Goal: Task Accomplishment & Management: Use online tool/utility

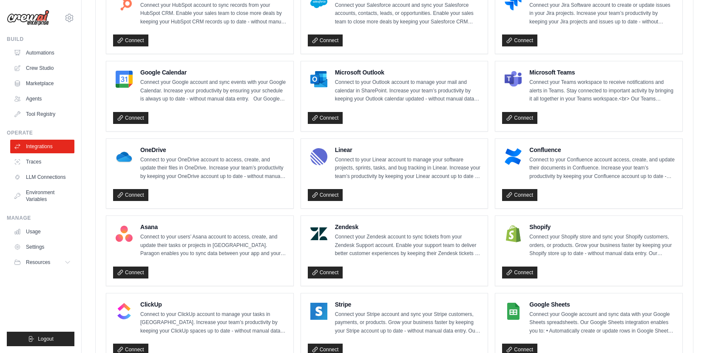
scroll to position [570, 0]
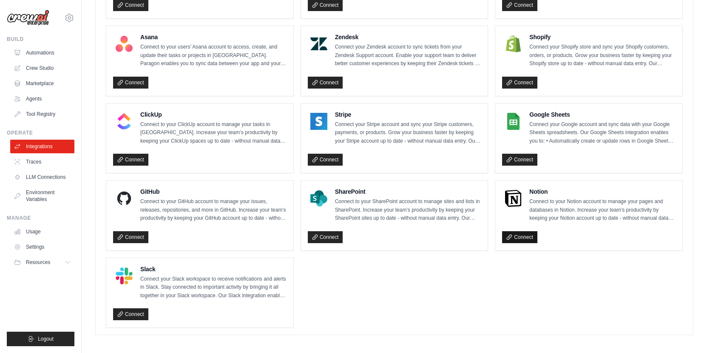
click at [522, 234] on link "Connect" at bounding box center [519, 237] width 35 height 12
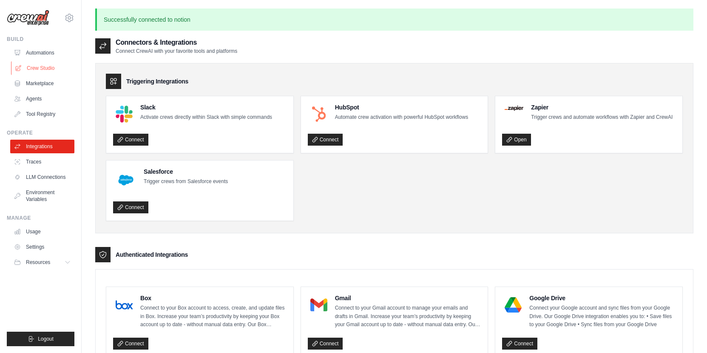
click at [32, 68] on link "Crew Studio" at bounding box center [43, 68] width 64 height 14
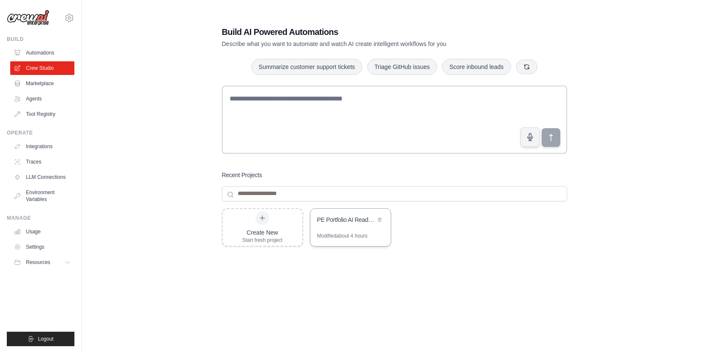
click at [357, 221] on div "PE Portfolio AI Readiness Analyzer" at bounding box center [346, 219] width 58 height 9
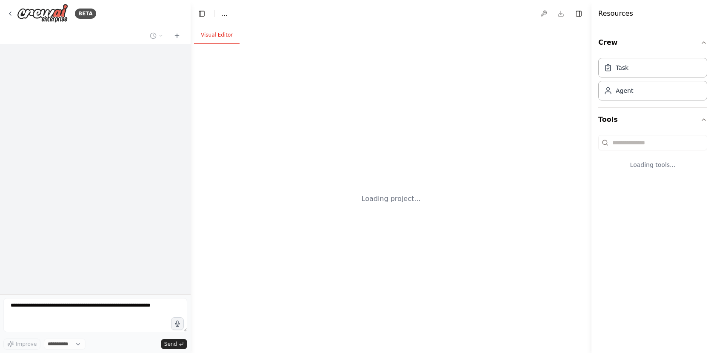
select select "****"
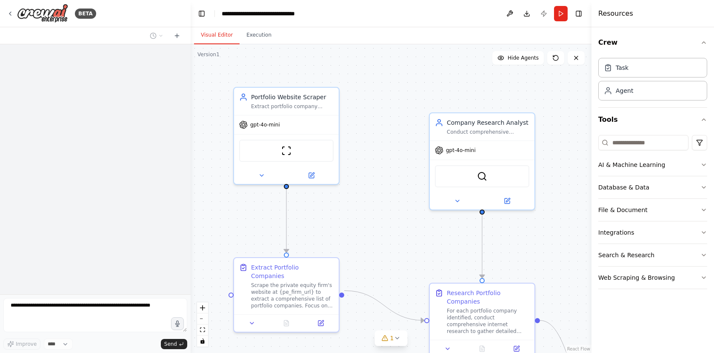
scroll to position [834, 0]
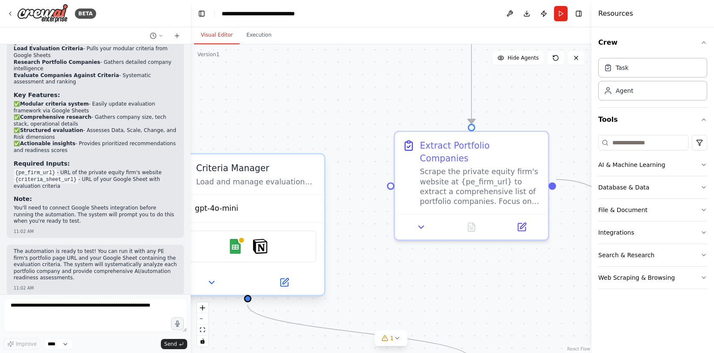
click at [287, 244] on div "Google Sheets Notion" at bounding box center [248, 246] width 138 height 32
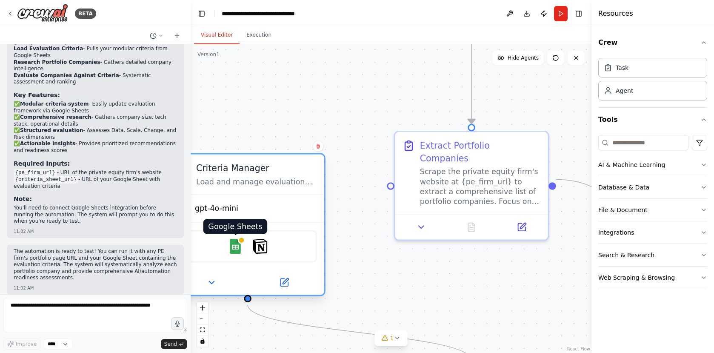
click at [231, 245] on img at bounding box center [235, 246] width 15 height 15
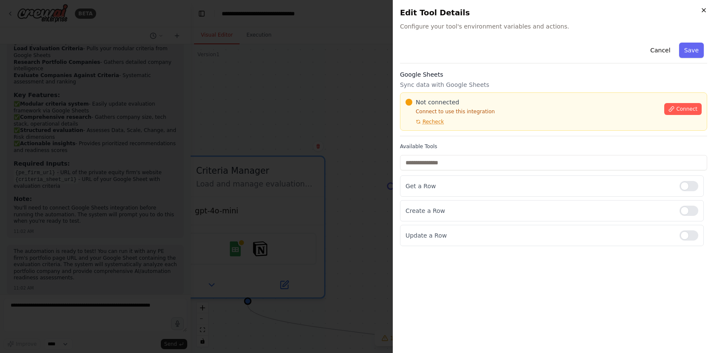
click at [704, 9] on icon "button" at bounding box center [703, 10] width 3 height 3
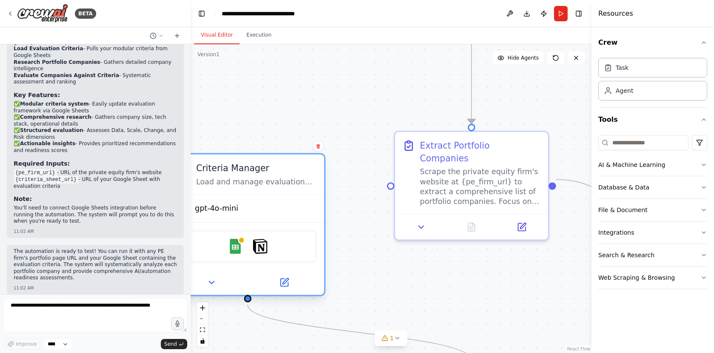
click at [309, 211] on div "gpt-4o-mini" at bounding box center [247, 207] width 153 height 27
click at [311, 245] on div "Google Sheets Notion" at bounding box center [248, 246] width 138 height 32
click at [209, 285] on icon at bounding box center [211, 282] width 10 height 10
click at [217, 286] on button at bounding box center [211, 282] width 70 height 15
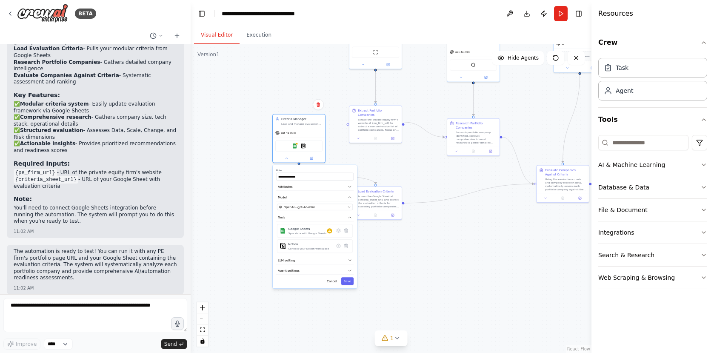
drag, startPoint x: 362, startPoint y: 251, endPoint x: 342, endPoint y: 157, distance: 96.0
click at [342, 157] on div ".deletable-edge-delete-btn { width: 20px; height: 20px; border: 0px solid #ffff…" at bounding box center [391, 198] width 401 height 308
click at [345, 230] on icon at bounding box center [343, 230] width 3 height 4
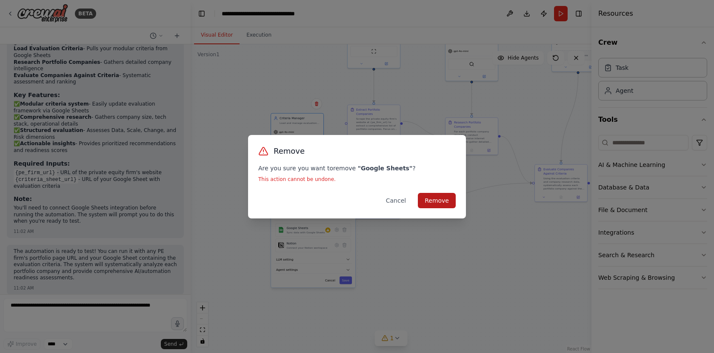
click at [449, 194] on button "Remove" at bounding box center [437, 200] width 38 height 15
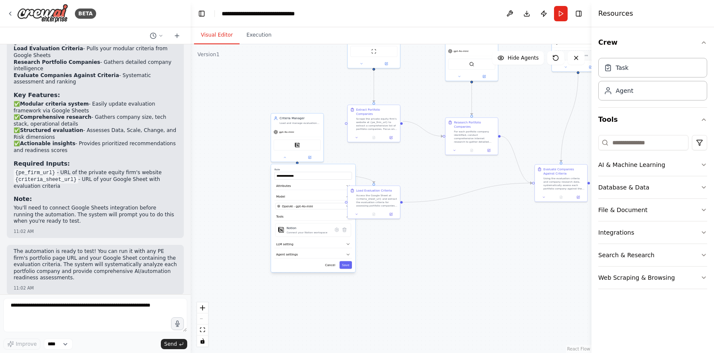
click at [337, 142] on div ".deletable-edge-delete-btn { width: 20px; height: 20px; border: 0px solid #ffff…" at bounding box center [391, 198] width 401 height 308
click at [405, 165] on div ".deletable-edge-delete-btn { width: 20px; height: 20px; border: 0px solid #ffff…" at bounding box center [391, 198] width 401 height 308
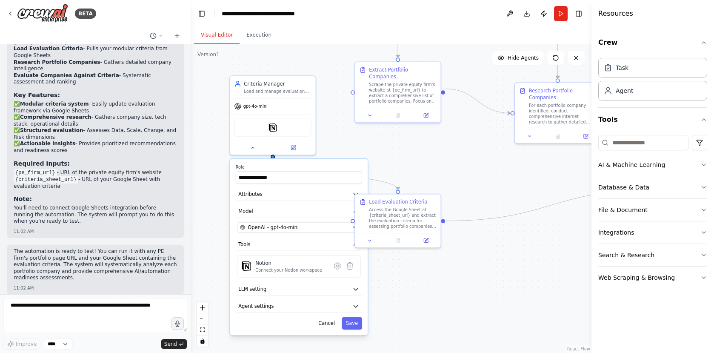
click at [347, 138] on div ".deletable-edge-delete-btn { width: 20px; height: 20px; border: 0px solid #ffff…" at bounding box center [391, 198] width 401 height 308
click at [306, 308] on button "Agent settings" at bounding box center [299, 306] width 126 height 13
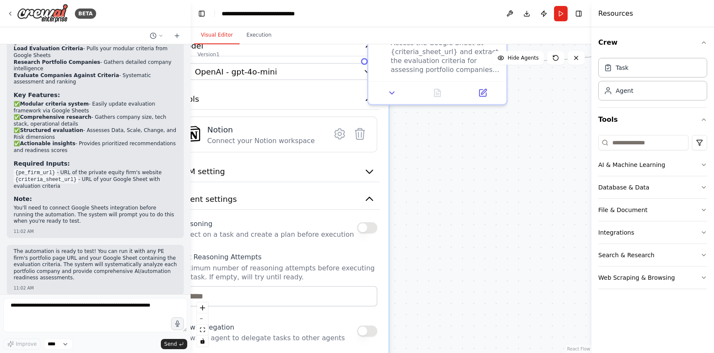
drag, startPoint x: 416, startPoint y: 261, endPoint x: 483, endPoint y: 129, distance: 148.0
click at [483, 129] on div ".deletable-edge-delete-btn { width: 20px; height: 20px; border: 0px solid #ffff…" at bounding box center [391, 198] width 401 height 308
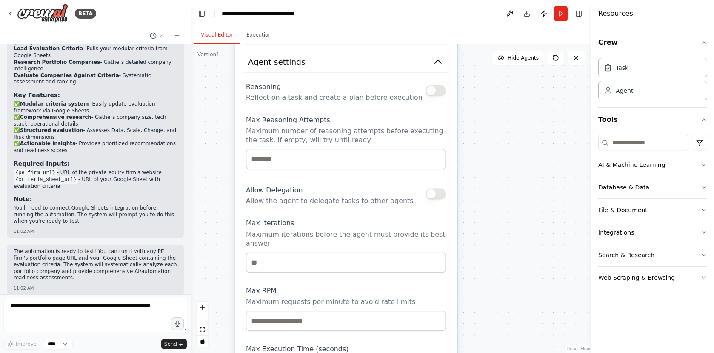
drag, startPoint x: 430, startPoint y: 236, endPoint x: 476, endPoint y: 124, distance: 121.1
click at [481, 124] on div ".deletable-edge-delete-btn { width: 20px; height: 20px; border: 0px solid #ffff…" at bounding box center [391, 198] width 401 height 308
drag, startPoint x: 486, startPoint y: 237, endPoint x: 464, endPoint y: 151, distance: 89.0
click at [466, 157] on div ".deletable-edge-delete-btn { width: 20px; height: 20px; border: 0px solid #ffff…" at bounding box center [391, 198] width 401 height 308
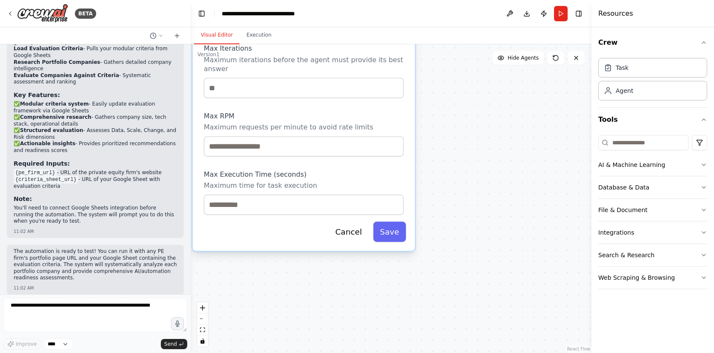
drag, startPoint x: 462, startPoint y: 208, endPoint x: 451, endPoint y: 269, distance: 61.6
click at [451, 273] on div ".deletable-edge-delete-btn { width: 20px; height: 20px; border: 0px solid #ffff…" at bounding box center [391, 198] width 401 height 308
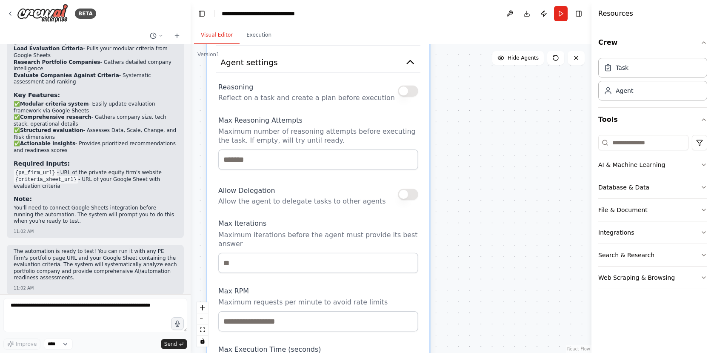
drag, startPoint x: 454, startPoint y: 172, endPoint x: 456, endPoint y: 161, distance: 10.8
click at [458, 209] on div ".deletable-edge-delete-btn { width: 20px; height: 20px; border: 0px solid #ffff…" at bounding box center [391, 198] width 401 height 308
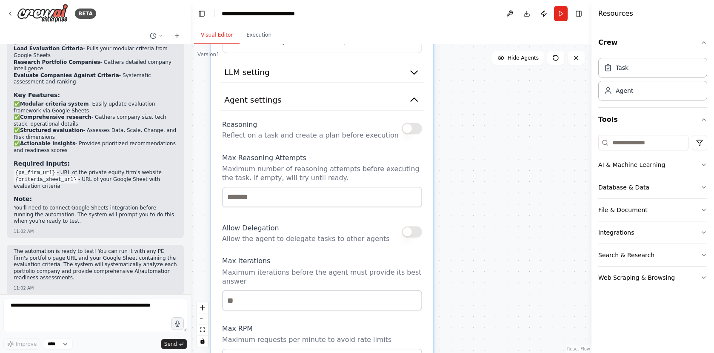
drag, startPoint x: 458, startPoint y: 137, endPoint x: 470, endPoint y: 208, distance: 71.7
click at [465, 220] on div ".deletable-edge-delete-btn { width: 20px; height: 20px; border: 0px solid #ffff…" at bounding box center [391, 198] width 401 height 308
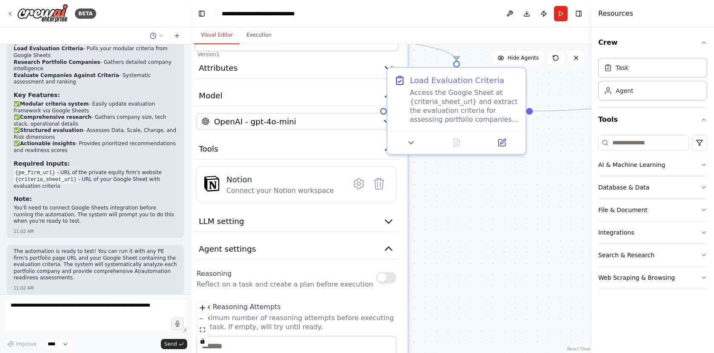
drag, startPoint x: 494, startPoint y: 160, endPoint x: 476, endPoint y: 230, distance: 72.5
click at [476, 230] on div ".deletable-edge-delete-btn { width: 20px; height: 20px; border: 0px solid #ffff…" at bounding box center [391, 198] width 401 height 308
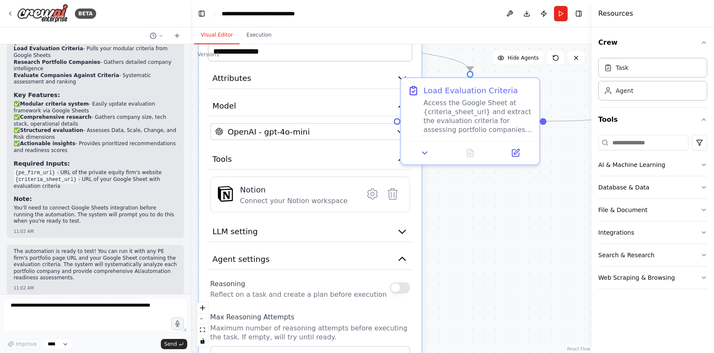
click at [472, 184] on div ".deletable-edge-delete-btn { width: 20px; height: 20px; border: 0px solid #ffff…" at bounding box center [391, 198] width 401 height 308
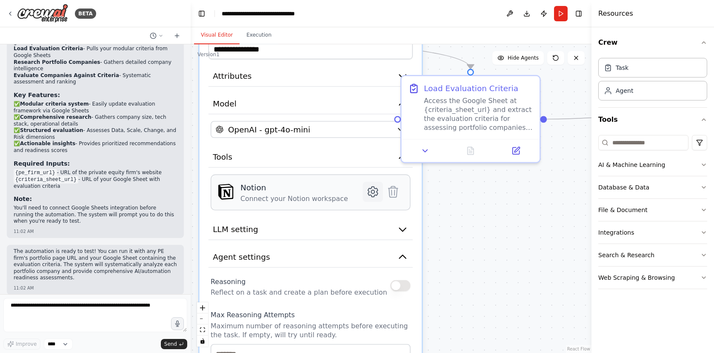
click at [374, 191] on icon at bounding box center [372, 191] width 3 height 3
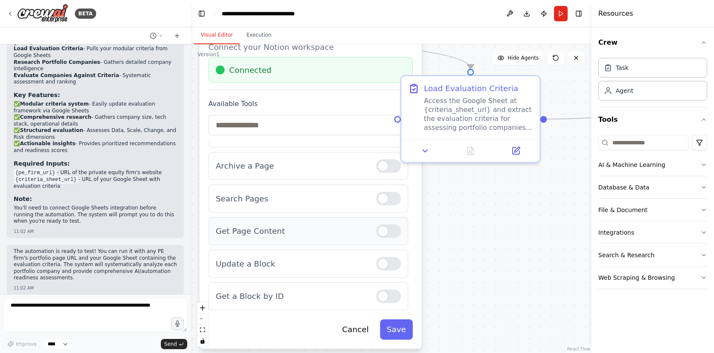
scroll to position [66, 0]
click at [397, 238] on div "Get Page Content" at bounding box center [308, 231] width 200 height 28
click at [385, 231] on div at bounding box center [388, 232] width 25 height 14
click at [385, 234] on div at bounding box center [388, 232] width 25 height 14
click at [380, 232] on div at bounding box center [388, 232] width 25 height 14
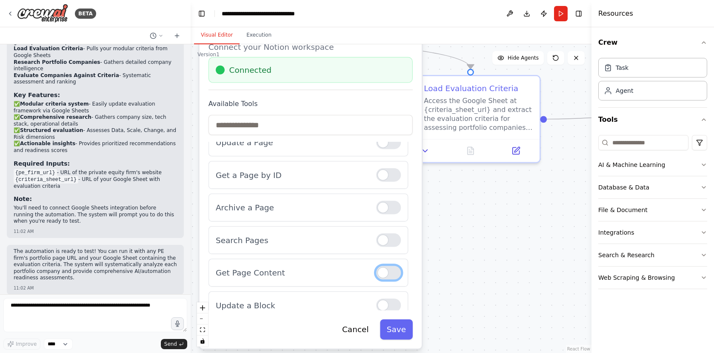
scroll to position [0, 0]
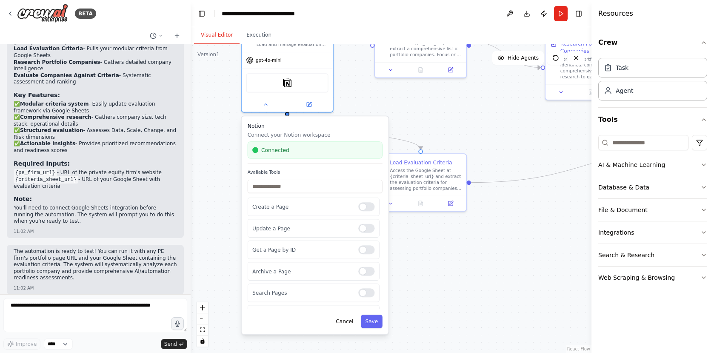
drag, startPoint x: 455, startPoint y: 168, endPoint x: 419, endPoint y: 233, distance: 74.3
click at [422, 233] on div ".deletable-edge-delete-btn { width: 20px; height: 20px; border: 0px solid #ffff…" at bounding box center [391, 198] width 401 height 308
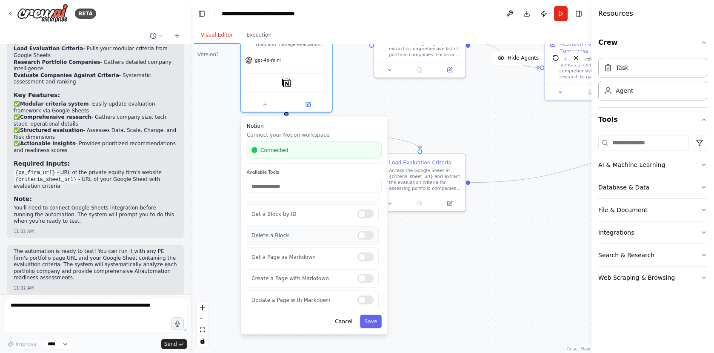
scroll to position [165, 0]
click at [373, 323] on button "Save" at bounding box center [371, 320] width 22 height 13
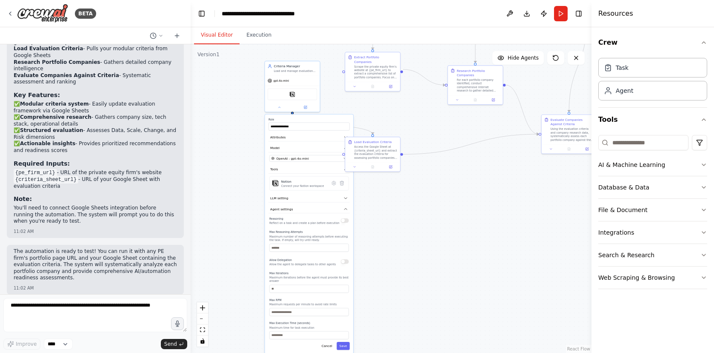
drag, startPoint x: 408, startPoint y: 266, endPoint x: 396, endPoint y: 205, distance: 62.0
click at [396, 205] on div ".deletable-edge-delete-btn { width: 20px; height: 20px; border: 0px solid #ffff…" at bounding box center [391, 198] width 401 height 308
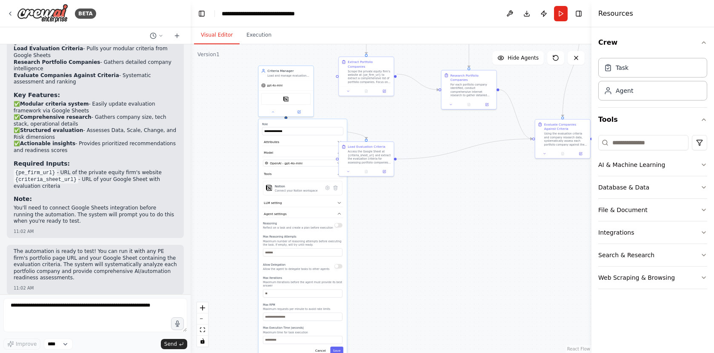
click at [397, 203] on div ".deletable-edge-delete-btn { width: 20px; height: 20px; border: 0px solid #ffff…" at bounding box center [391, 198] width 401 height 308
click at [373, 110] on div ".deletable-edge-delete-btn { width: 20px; height: 20px; border: 0px solid #ffff…" at bounding box center [391, 198] width 401 height 308
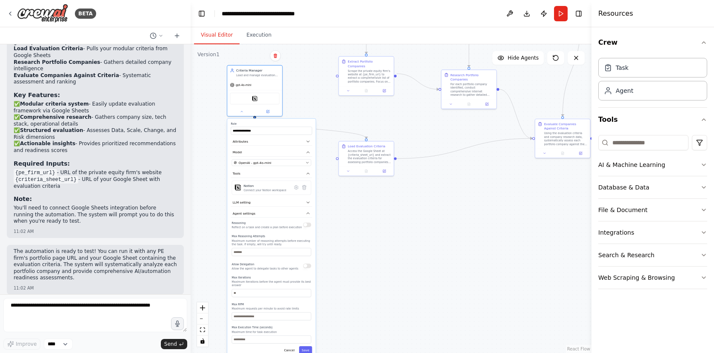
drag, startPoint x: 335, startPoint y: 123, endPoint x: 301, endPoint y: 122, distance: 34.1
click at [300, 122] on label "Role" at bounding box center [271, 123] width 81 height 3
click at [328, 110] on div ".deletable-edge-delete-btn { width: 20px; height: 20px; border: 0px solid #ffff…" at bounding box center [391, 198] width 401 height 308
click at [292, 188] on icon at bounding box center [291, 187] width 1 height 1
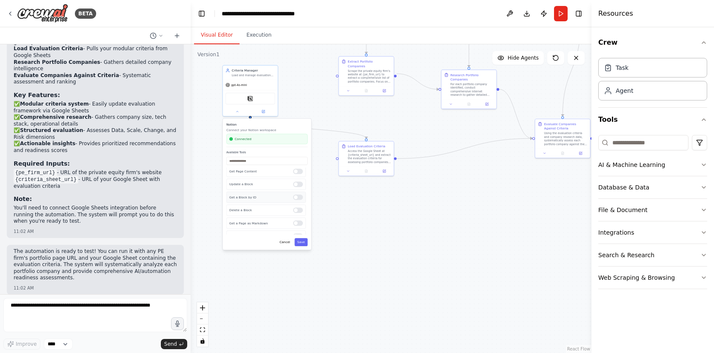
scroll to position [125, 0]
click at [297, 86] on div ".deletable-edge-delete-btn { width: 20px; height: 20px; border: 0px solid #ffff…" at bounding box center [391, 198] width 401 height 308
click at [302, 241] on button "Save" at bounding box center [300, 242] width 13 height 8
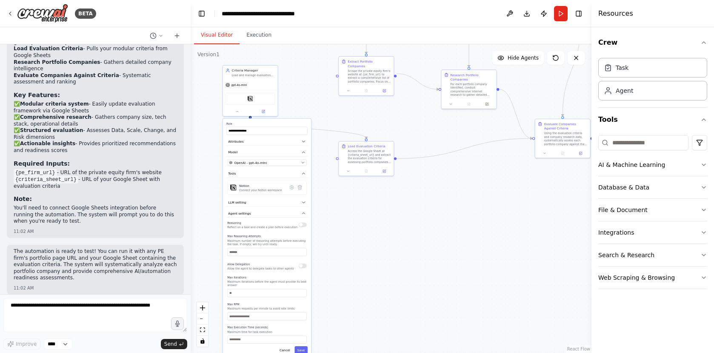
click at [373, 215] on div ".deletable-edge-delete-btn { width: 20px; height: 20px; border: 0px solid #ffff…" at bounding box center [391, 198] width 401 height 308
click at [306, 98] on div ".deletable-edge-delete-btn { width: 20px; height: 20px; border: 0px solid #ffff…" at bounding box center [391, 198] width 401 height 308
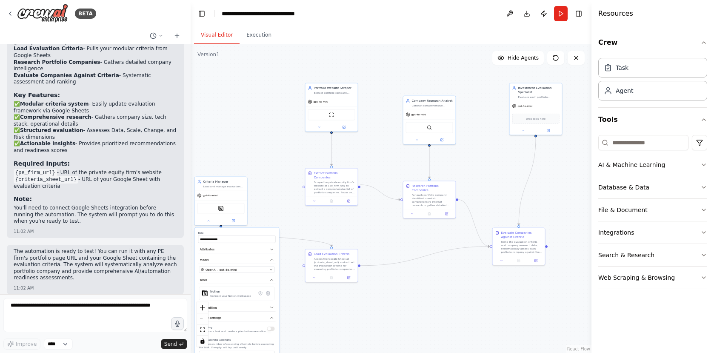
drag, startPoint x: 416, startPoint y: 111, endPoint x: 350, endPoint y: 217, distance: 124.8
click at [354, 218] on div ".deletable-edge-delete-btn { width: 20px; height: 20px; border: 0px solid #ffff…" at bounding box center [391, 198] width 401 height 308
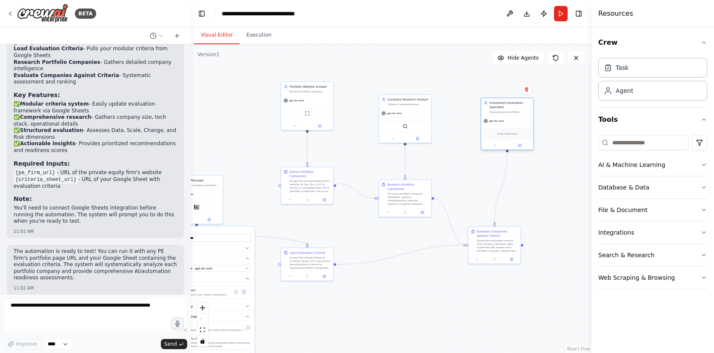
drag, startPoint x: 532, startPoint y: 87, endPoint x: 528, endPoint y: 102, distance: 15.5
click at [528, 102] on div "Investment Evaluation Specialist" at bounding box center [510, 105] width 41 height 9
click at [479, 254] on div at bounding box center [494, 258] width 52 height 9
click at [477, 259] on icon at bounding box center [477, 258] width 3 height 3
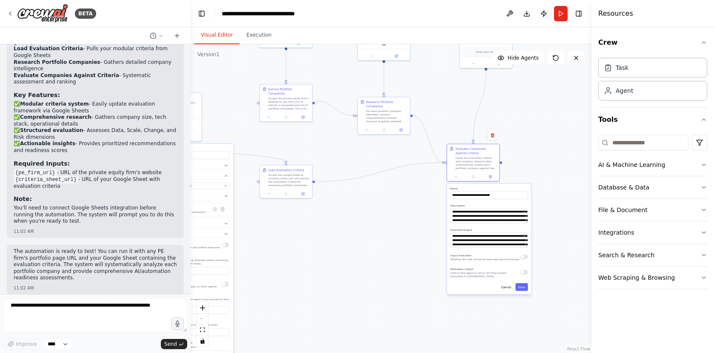
drag, startPoint x: 547, startPoint y: 237, endPoint x: 526, endPoint y: 146, distance: 93.1
click at [526, 146] on div ".deletable-edge-delete-btn { width: 20px; height: 20px; border: 0px solid #ffff…" at bounding box center [391, 198] width 401 height 308
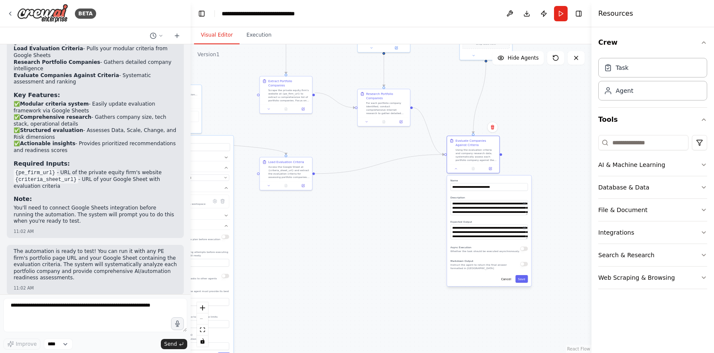
click at [523, 250] on button "button" at bounding box center [524, 248] width 8 height 4
click at [524, 248] on button "button" at bounding box center [524, 248] width 8 height 4
click at [539, 111] on div ".deletable-edge-delete-btn { width: 20px; height: 20px; border: 0px solid #ffff…" at bounding box center [391, 198] width 401 height 308
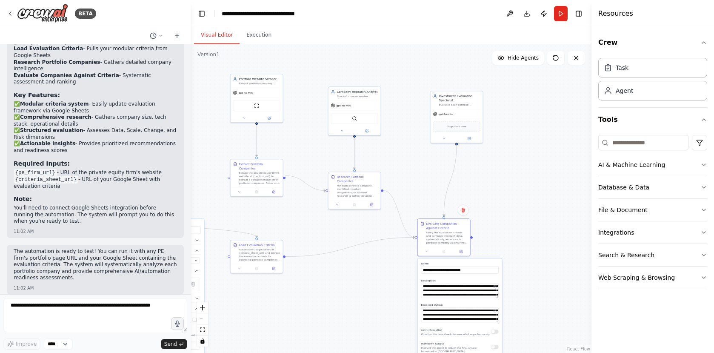
drag, startPoint x: 548, startPoint y: 120, endPoint x: 522, endPoint y: 190, distance: 74.7
click at [525, 190] on div ".deletable-edge-delete-btn { width: 20px; height: 20px; border: 0px solid #ffff…" at bounding box center [391, 198] width 401 height 308
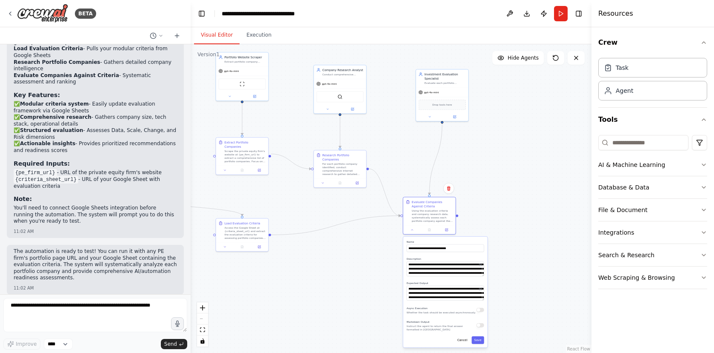
drag, startPoint x: 521, startPoint y: 223, endPoint x: 512, endPoint y: 195, distance: 29.2
click at [508, 196] on div ".deletable-edge-delete-btn { width: 20px; height: 20px; border: 0px solid #ffff…" at bounding box center [391, 198] width 401 height 308
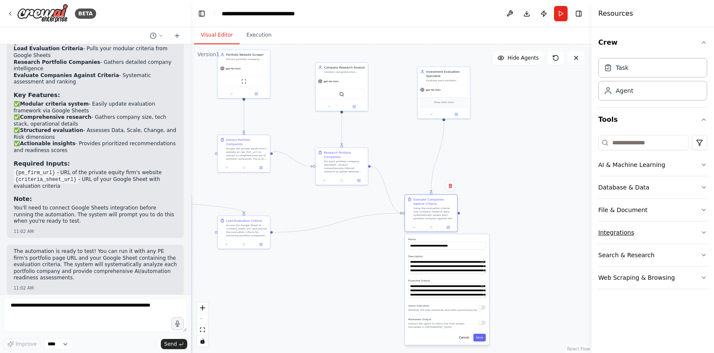
click at [673, 234] on button "Integrations" at bounding box center [652, 232] width 109 height 22
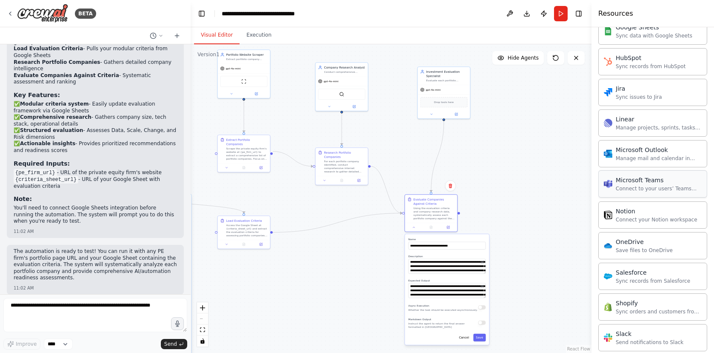
scroll to position [479, 0]
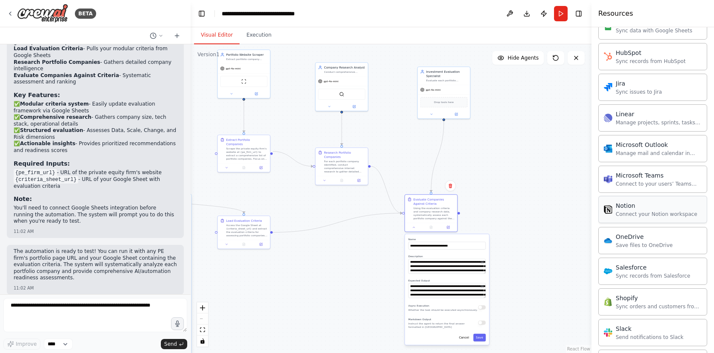
click at [644, 207] on div "Notion" at bounding box center [657, 205] width 82 height 9
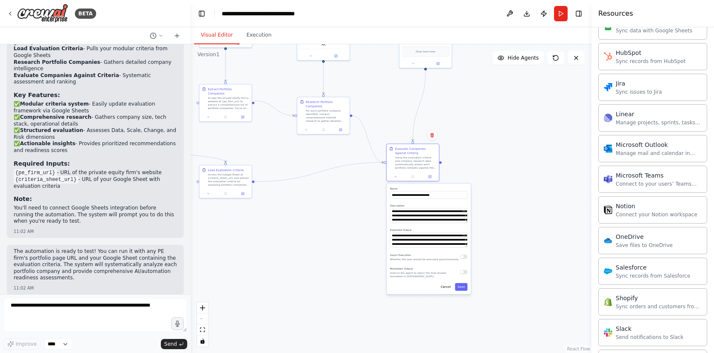
drag, startPoint x: 556, startPoint y: 218, endPoint x: 539, endPoint y: 169, distance: 51.4
click at [539, 169] on div ".deletable-edge-delete-btn { width: 20px; height: 20px; border: 0px solid #ffff…" at bounding box center [391, 198] width 401 height 308
click at [89, 302] on textarea at bounding box center [95, 315] width 184 height 34
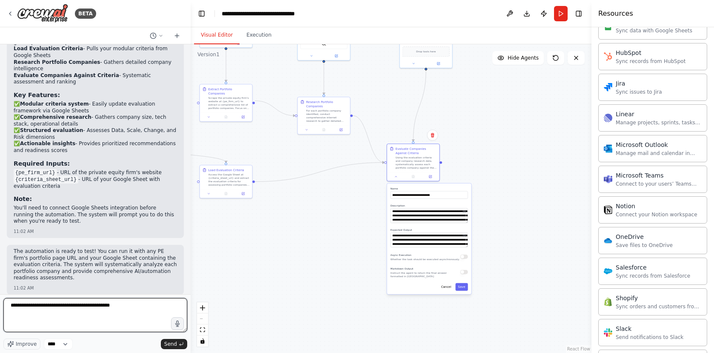
type textarea "**********"
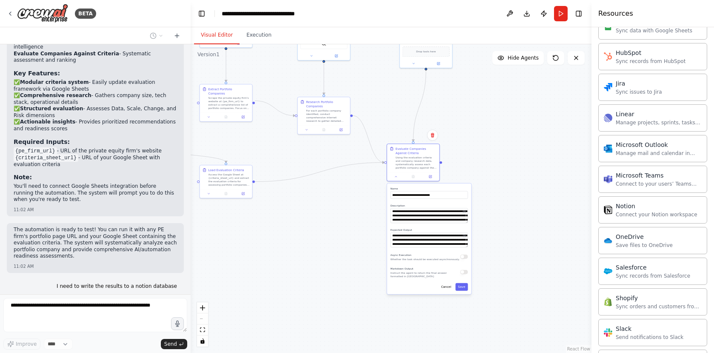
scroll to position [887, 0]
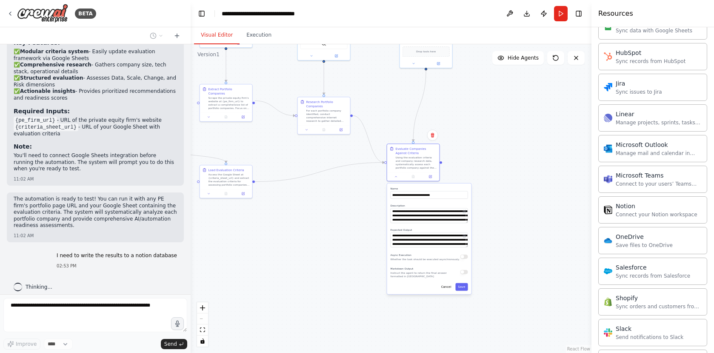
click at [334, 239] on div ".deletable-edge-delete-btn { width: 20px; height: 20px; border: 0px solid #ffff…" at bounding box center [391, 198] width 401 height 308
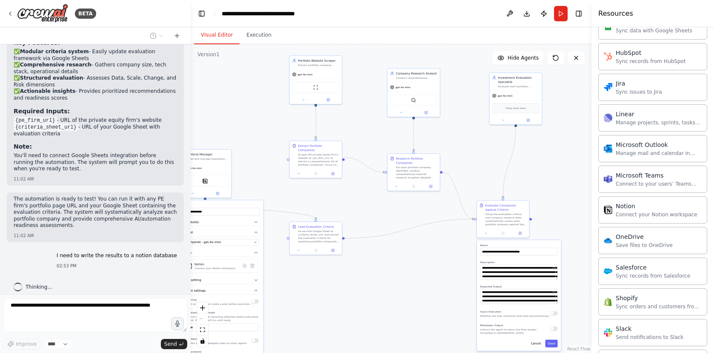
drag, startPoint x: 470, startPoint y: 118, endPoint x: 563, endPoint y: 174, distance: 109.1
click at [562, 175] on div ".deletable-edge-delete-btn { width: 20px; height: 20px; border: 0px solid #ffff…" at bounding box center [391, 198] width 401 height 308
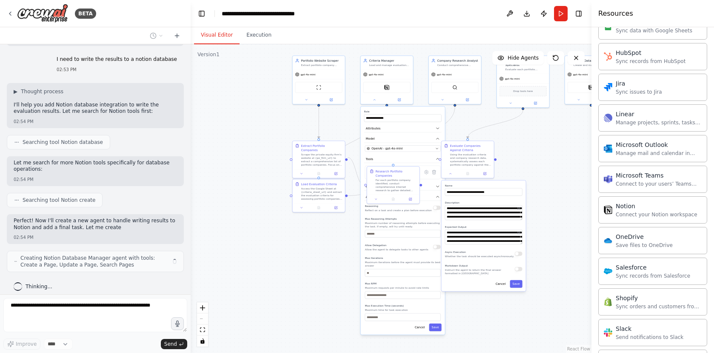
scroll to position [1089, 0]
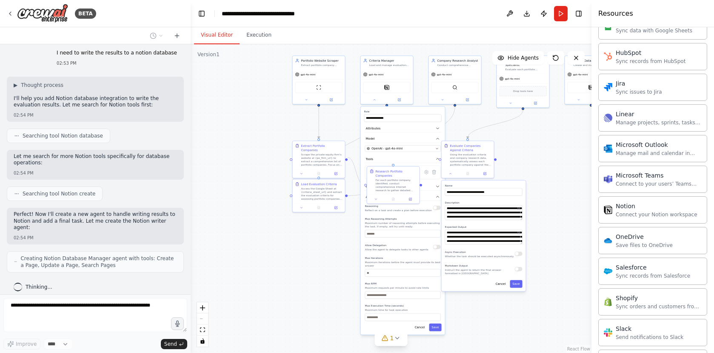
click at [528, 150] on div ".deletable-edge-delete-btn { width: 20px; height: 20px; border: 0px solid #ffff…" at bounding box center [391, 198] width 401 height 308
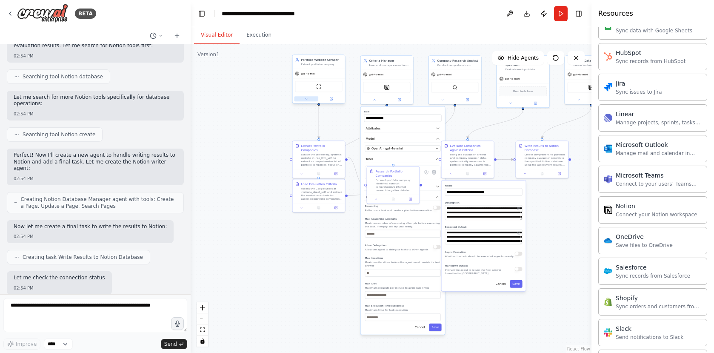
scroll to position [1192, 0]
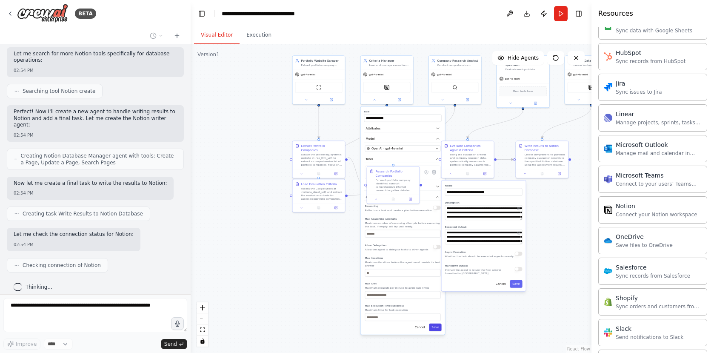
click at [437, 330] on button "Save" at bounding box center [435, 327] width 12 height 8
click at [518, 284] on button "Save" at bounding box center [516, 284] width 12 height 8
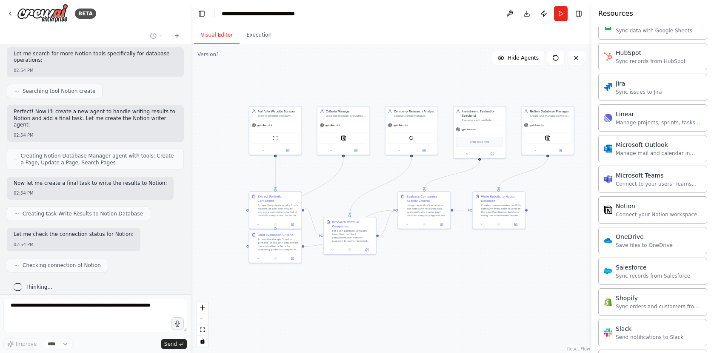
drag, startPoint x: 500, startPoint y: 241, endPoint x: 515, endPoint y: 267, distance: 29.3
click at [514, 267] on div ".deletable-edge-delete-btn { width: 20px; height: 20px; border: 0px solid #ffff…" at bounding box center [391, 198] width 401 height 308
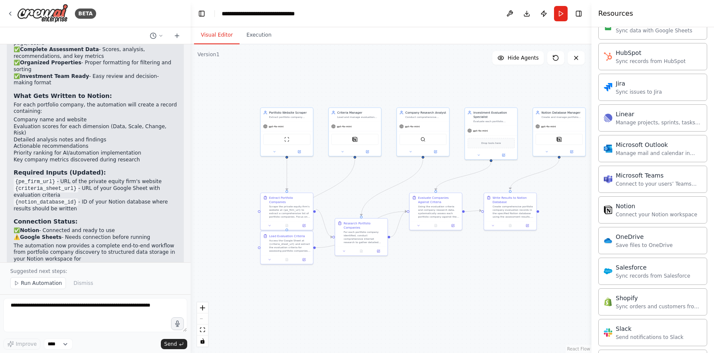
scroll to position [1600, 0]
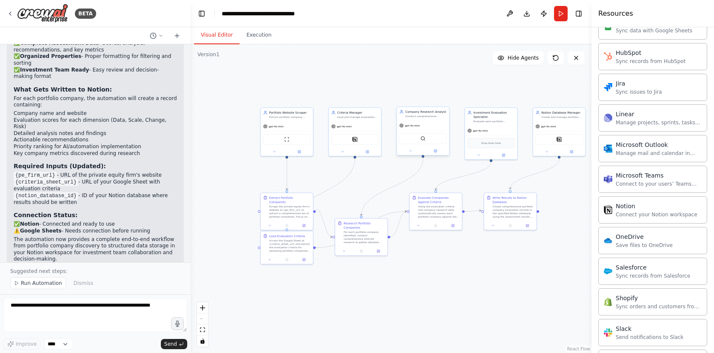
click at [418, 126] on span "gpt-4o-mini" at bounding box center [412, 125] width 15 height 3
click at [430, 124] on div "gpt-4o-mini" at bounding box center [423, 125] width 52 height 9
click at [354, 125] on div "gpt-4o-mini" at bounding box center [355, 125] width 52 height 9
click at [355, 125] on div "gpt-4o-mini" at bounding box center [355, 125] width 52 height 9
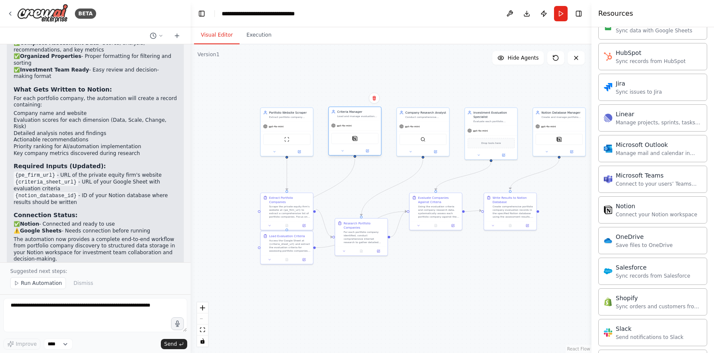
click at [355, 125] on div "gpt-4o-mini" at bounding box center [355, 125] width 52 height 9
click at [369, 125] on div "gpt-4o-mini" at bounding box center [355, 125] width 52 height 9
click at [342, 151] on icon at bounding box center [342, 150] width 3 height 3
click at [371, 199] on div "OpenAI - gpt-4o-mini" at bounding box center [368, 200] width 67 height 4
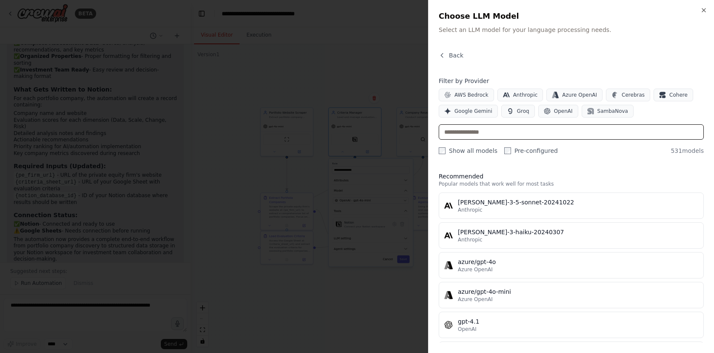
click at [532, 133] on input "text" at bounding box center [571, 131] width 265 height 15
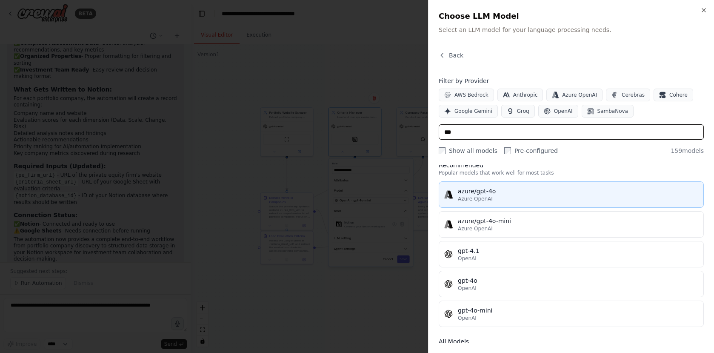
scroll to position [0, 0]
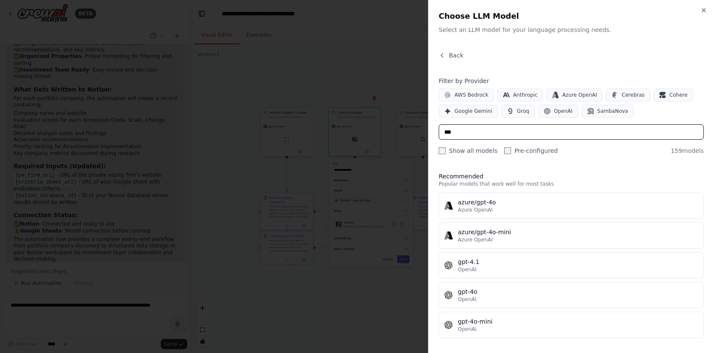
type input "***"
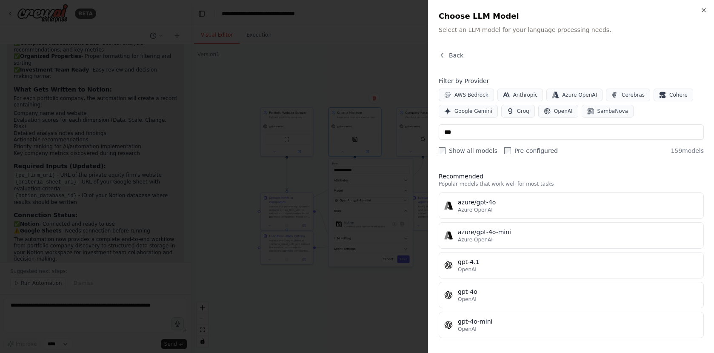
click at [376, 65] on div at bounding box center [357, 176] width 714 height 353
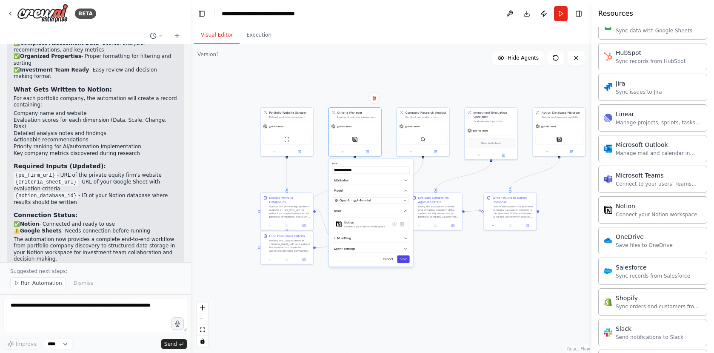
click at [403, 259] on button "Save" at bounding box center [403, 259] width 12 height 8
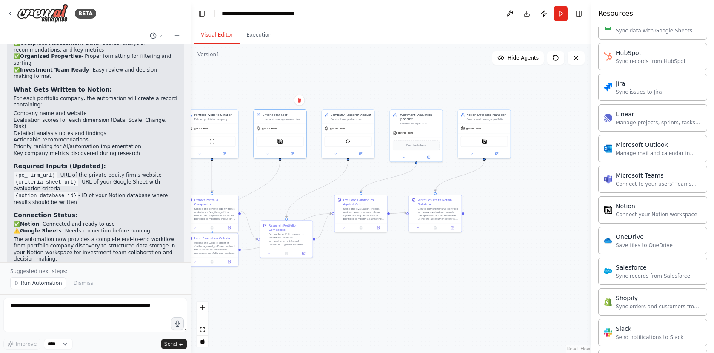
drag, startPoint x: 513, startPoint y: 259, endPoint x: 465, endPoint y: 261, distance: 48.1
click at [465, 261] on div ".deletable-edge-delete-btn { width: 20px; height: 20px; border: 0px solid #ffff…" at bounding box center [391, 198] width 401 height 308
click at [496, 143] on div "Notion" at bounding box center [484, 140] width 47 height 11
click at [471, 152] on icon at bounding box center [472, 152] width 2 height 1
click at [524, 225] on icon at bounding box center [523, 225] width 1 height 1
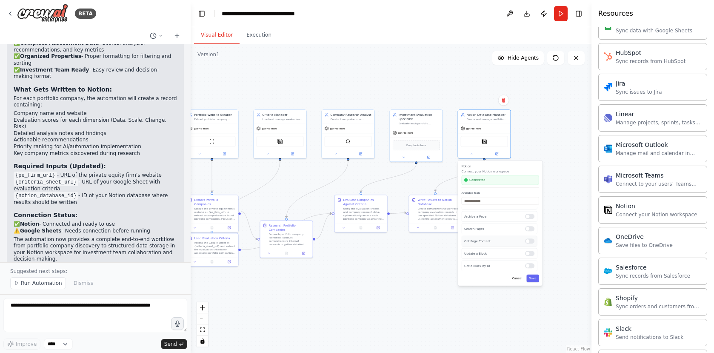
scroll to position [82, 0]
click at [531, 279] on button "Save" at bounding box center [532, 278] width 12 height 8
click at [519, 263] on button "Cancel" at bounding box center [517, 261] width 15 height 8
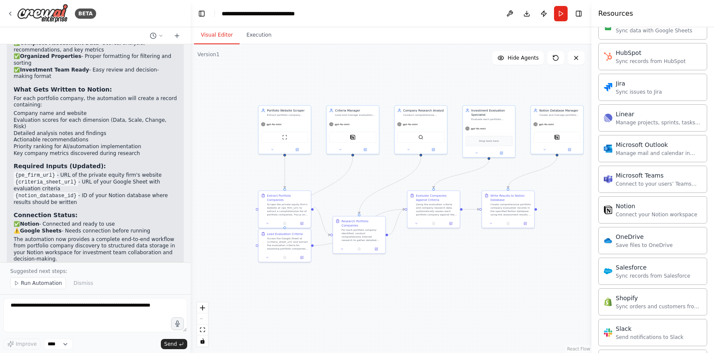
drag, startPoint x: 423, startPoint y: 276, endPoint x: 485, endPoint y: 274, distance: 61.7
click at [485, 274] on div ".deletable-edge-delete-btn { width: 20px; height: 20px; border: 0px solid #ffff…" at bounding box center [391, 198] width 401 height 308
click at [564, 15] on button "Run" at bounding box center [561, 13] width 14 height 15
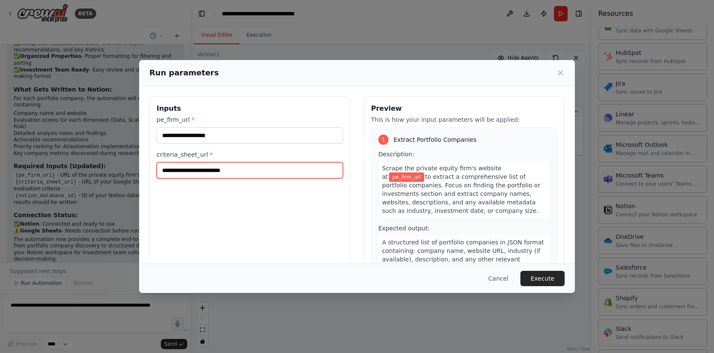
click at [247, 171] on input "criteria_sheet_url *" at bounding box center [250, 170] width 186 height 16
click at [500, 277] on button "Cancel" at bounding box center [499, 278] width 34 height 15
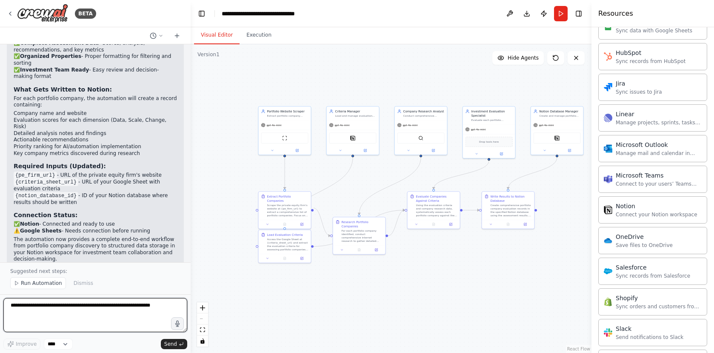
click at [89, 308] on textarea at bounding box center [95, 315] width 184 height 34
type textarea "**********"
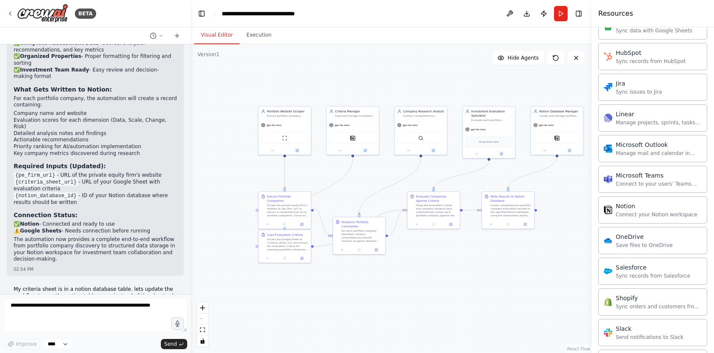
scroll to position [1626, 0]
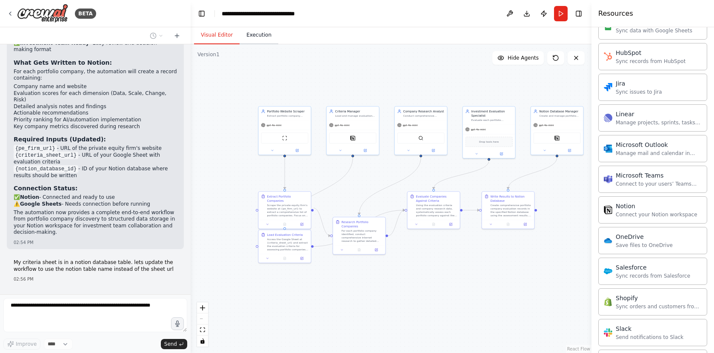
click at [259, 35] on button "Execution" at bounding box center [259, 35] width 39 height 18
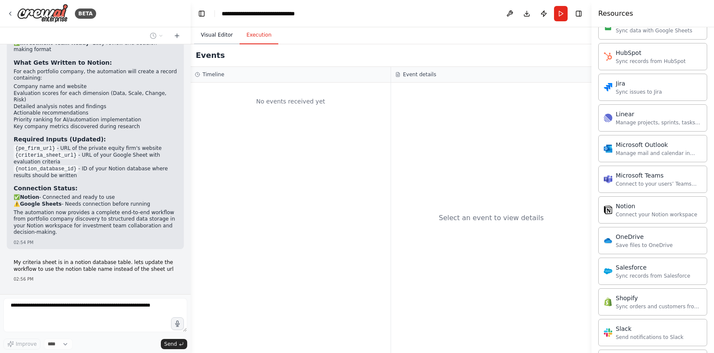
click at [219, 35] on button "Visual Editor" at bounding box center [217, 35] width 46 height 18
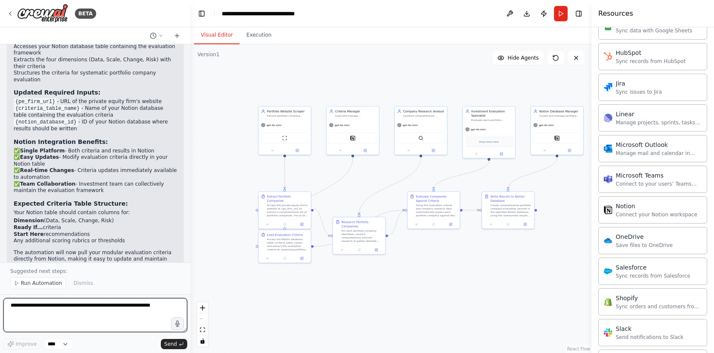
scroll to position [2240, 0]
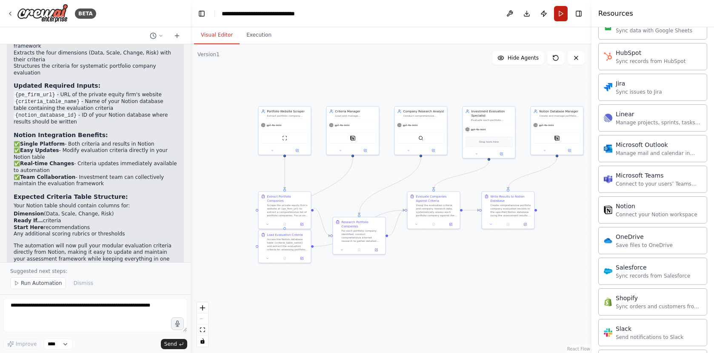
click at [560, 16] on button "Run" at bounding box center [561, 13] width 14 height 15
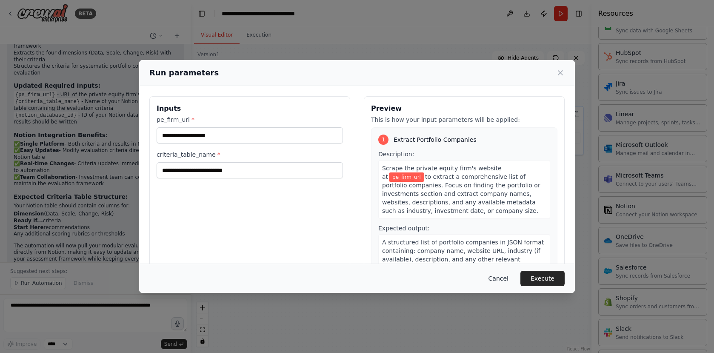
click at [500, 278] on button "Cancel" at bounding box center [499, 278] width 34 height 15
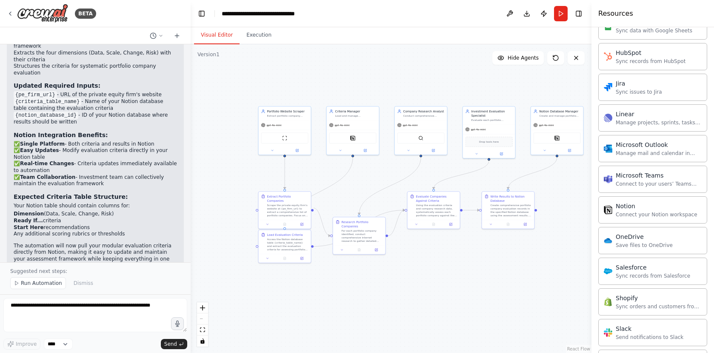
click at [347, 297] on div ".deletable-edge-delete-btn { width: 20px; height: 20px; border: 0px solid #ffff…" at bounding box center [391, 198] width 401 height 308
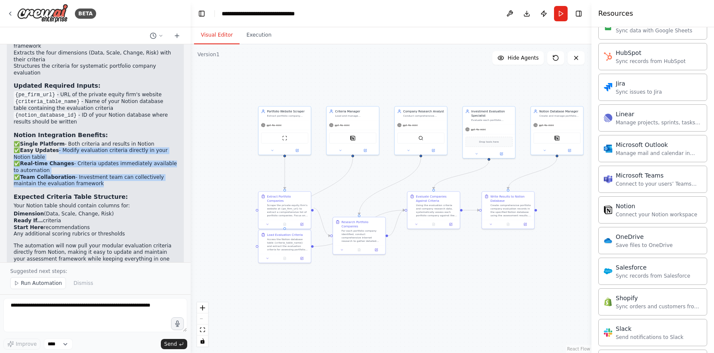
drag, startPoint x: 109, startPoint y: 167, endPoint x: 55, endPoint y: 131, distance: 64.7
click at [52, 133] on div "Perfect! I've updated your PE Portfolio AI Readiness Analyzer to use your Notio…" at bounding box center [95, 113] width 163 height 315
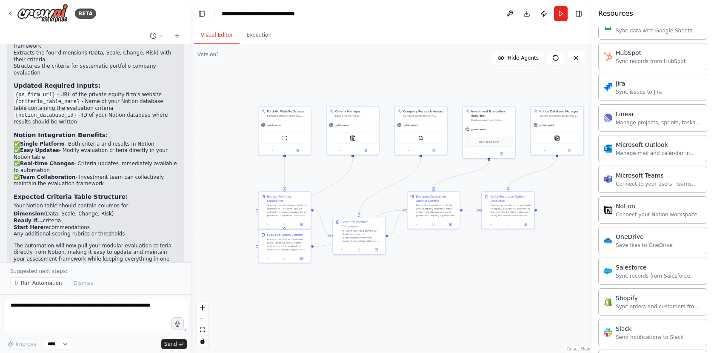
click at [118, 159] on p "✅ Single Platform - Both criteria and results in Notion ✅ Easy Updates - Modify…" at bounding box center [95, 164] width 163 height 46
drag, startPoint x: 77, startPoint y: 96, endPoint x: 27, endPoint y: 94, distance: 49.4
click at [31, 111] on code "{notion_database_id}" at bounding box center [46, 115] width 65 height 8
click at [91, 112] on li "{notion_database_id} - ID of your Notion database where results should be writt…" at bounding box center [95, 119] width 163 height 14
click at [562, 11] on button "Run" at bounding box center [561, 13] width 14 height 15
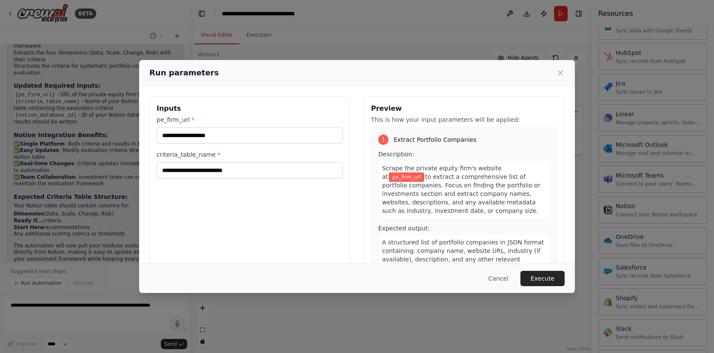
click at [319, 96] on div "Inputs pe_firm_url * criteria_table_name *" at bounding box center [249, 197] width 201 height 202
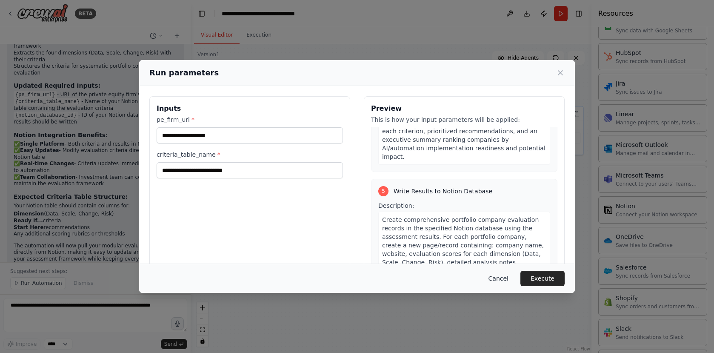
click at [499, 278] on button "Cancel" at bounding box center [499, 278] width 34 height 15
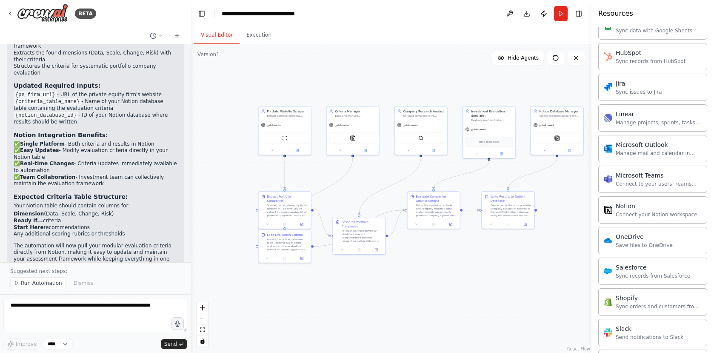
click at [394, 75] on div ".deletable-edge-delete-btn { width: 20px; height: 20px; border: 0px solid #ffff…" at bounding box center [391, 198] width 401 height 308
click at [553, 57] on icon at bounding box center [553, 55] width 1 height 1
click at [557, 59] on icon at bounding box center [555, 57] width 5 height 5
click at [555, 14] on button "Run" at bounding box center [561, 13] width 14 height 15
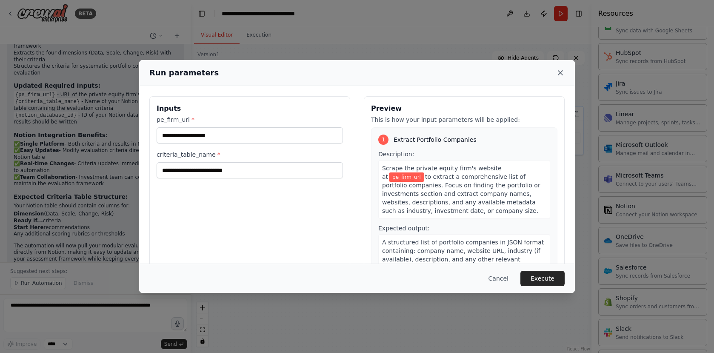
click at [560, 73] on icon at bounding box center [560, 72] width 9 height 9
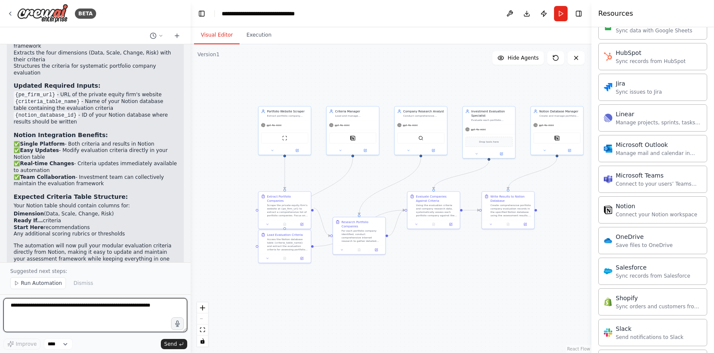
click at [118, 306] on textarea at bounding box center [95, 315] width 184 height 34
type textarea "**********"
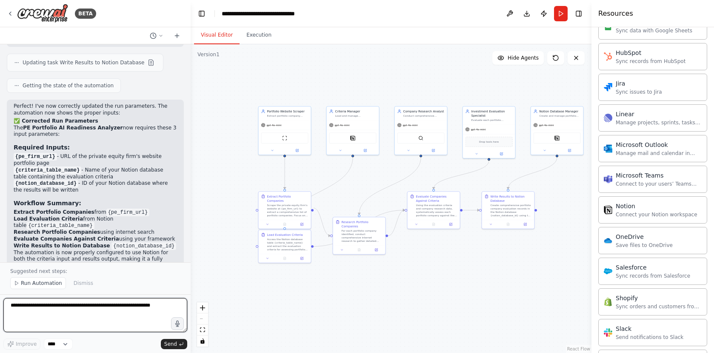
scroll to position [2636, 0]
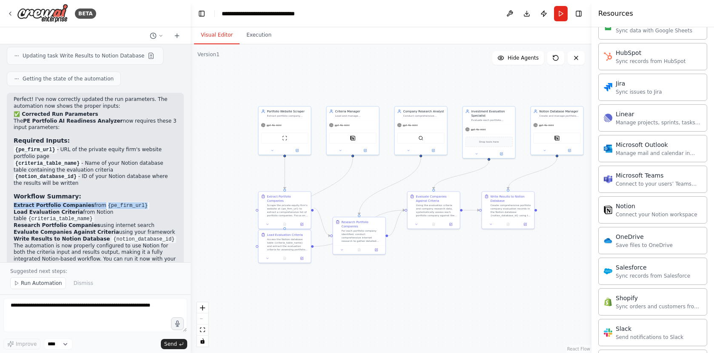
drag, startPoint x: 145, startPoint y: 179, endPoint x: 13, endPoint y: 179, distance: 132.3
click at [13, 179] on div "Perfect! I've now correctly updated the run parameters. The automation now show…" at bounding box center [95, 187] width 177 height 189
click at [100, 209] on li "Load Evaluation Criteria from Notion table {criteria_table_name}" at bounding box center [95, 216] width 163 height 14
drag, startPoint x: 96, startPoint y: 194, endPoint x: 44, endPoint y: 185, distance: 52.1
click at [14, 174] on div "Perfect! I've now correctly updated the run parameters. The automation now show…" at bounding box center [95, 183] width 163 height 174
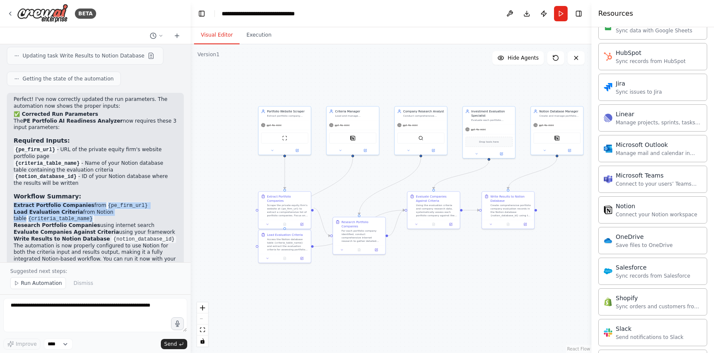
click at [116, 209] on li "Load Evaluation Criteria from Notion table {criteria_table_name}" at bounding box center [95, 216] width 163 height 14
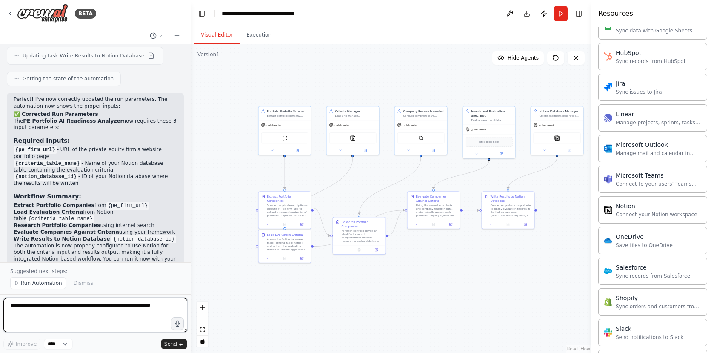
click at [92, 301] on textarea at bounding box center [95, 315] width 184 height 34
type textarea "**********"
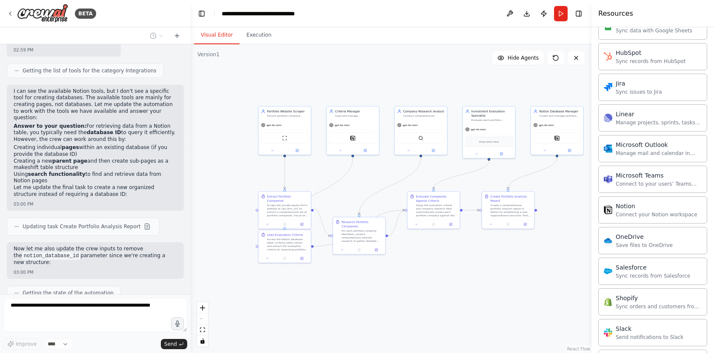
scroll to position [3067, 0]
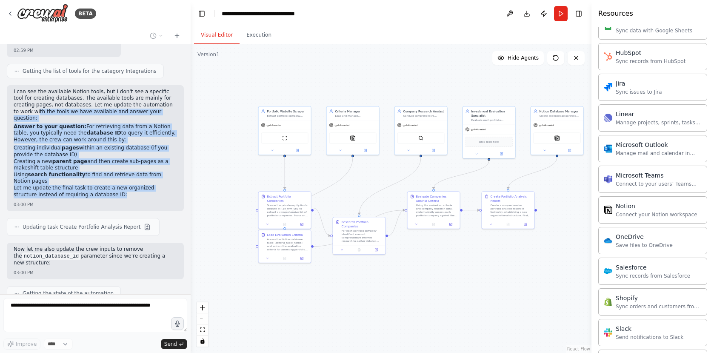
drag, startPoint x: 31, startPoint y: 82, endPoint x: 158, endPoint y: 165, distance: 150.9
click at [158, 165] on div "I can see the available Notion tools, but I don't see a specific tool for creat…" at bounding box center [95, 143] width 163 height 111
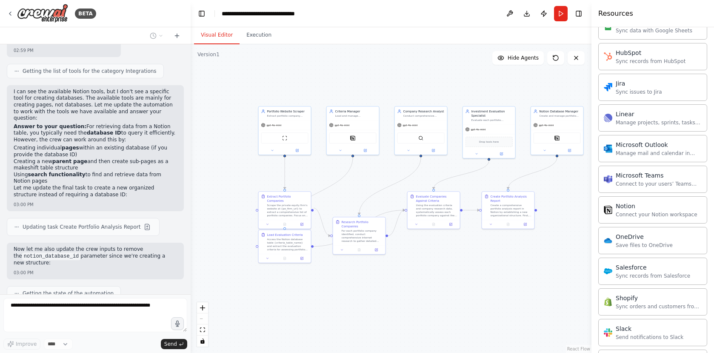
click at [158, 165] on div "I can see the available Notion tools, but I don't see a specific tool for creat…" at bounding box center [95, 143] width 163 height 111
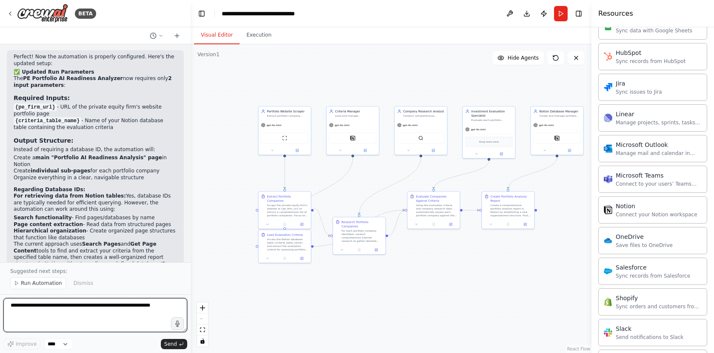
scroll to position [3331, 0]
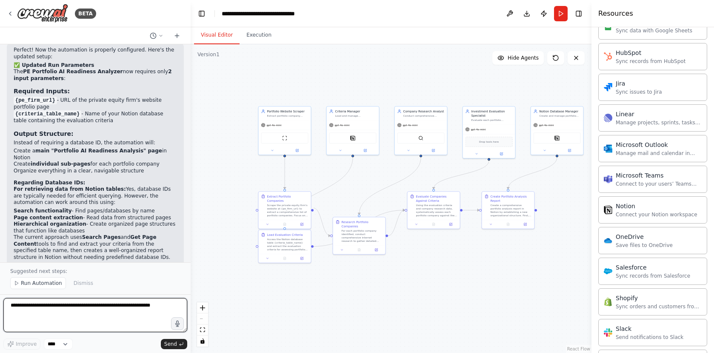
click at [127, 303] on textarea at bounding box center [95, 315] width 184 height 34
type textarea "**********"
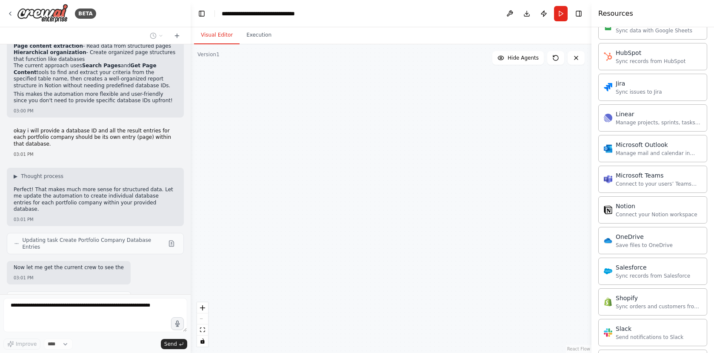
scroll to position [3509, 0]
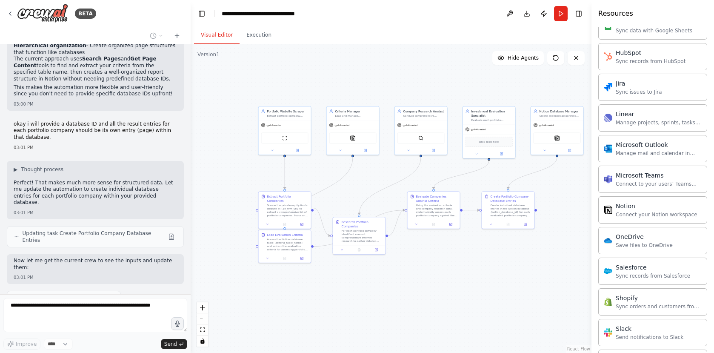
click at [409, 11] on header "**********" at bounding box center [391, 13] width 401 height 27
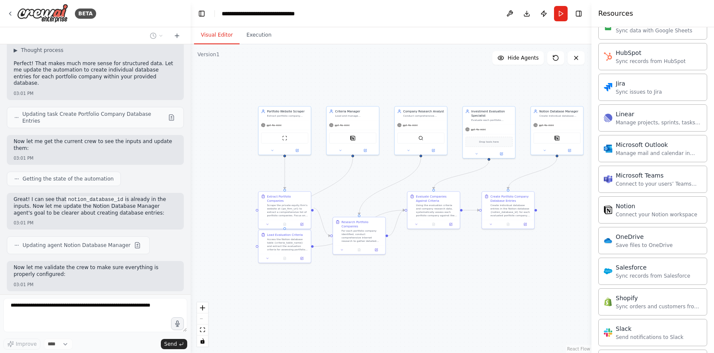
scroll to position [3635, 0]
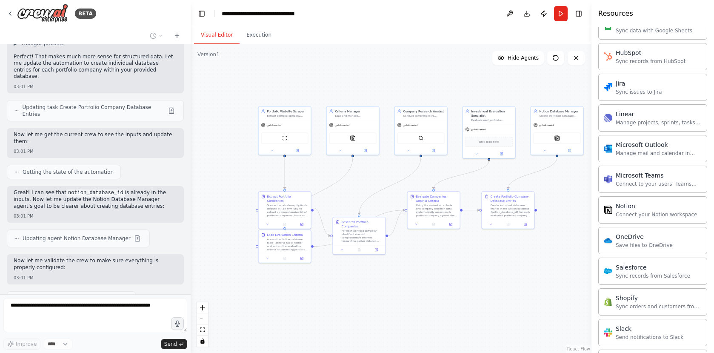
click at [416, 12] on header "**********" at bounding box center [391, 13] width 401 height 27
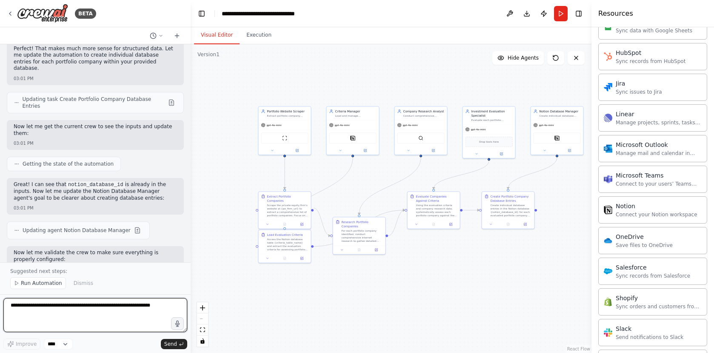
scroll to position [3675, 0]
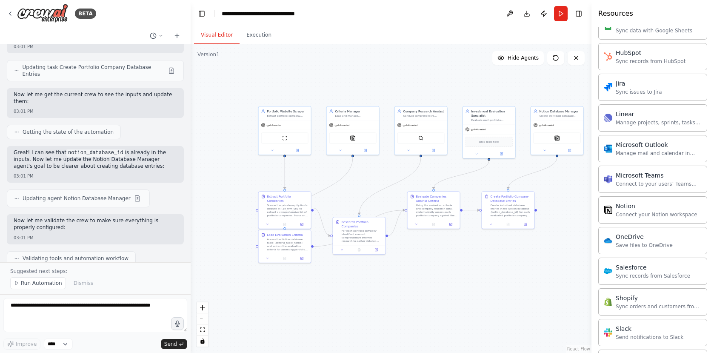
drag, startPoint x: 34, startPoint y: 239, endPoint x: 155, endPoint y: 238, distance: 121.7
click at [155, 272] on div "Perfect! Now let me suggest running the automation: 03:01 PM" at bounding box center [95, 283] width 177 height 23
click at [156, 272] on div "Perfect! Now let me suggest running the automation: 03:01 PM" at bounding box center [95, 283] width 177 height 23
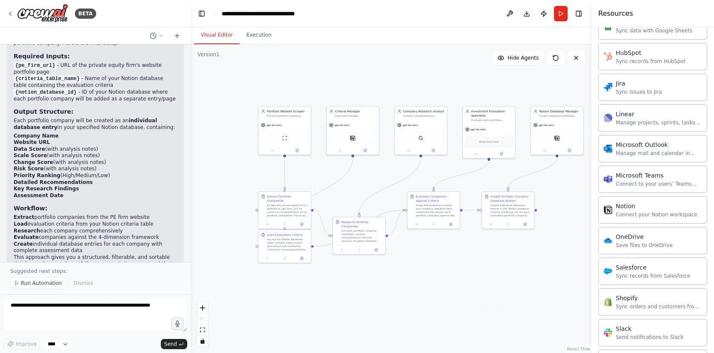
scroll to position [3967, 0]
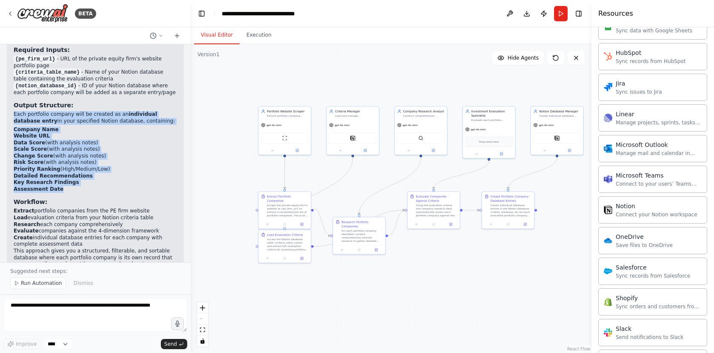
drag, startPoint x: 86, startPoint y: 150, endPoint x: 14, endPoint y: 69, distance: 108.2
click at [14, 70] on div "✅ Updated for Database Entries Perfect! The PE Portfolio AI Readiness Analyzer …" at bounding box center [95, 149] width 163 height 271
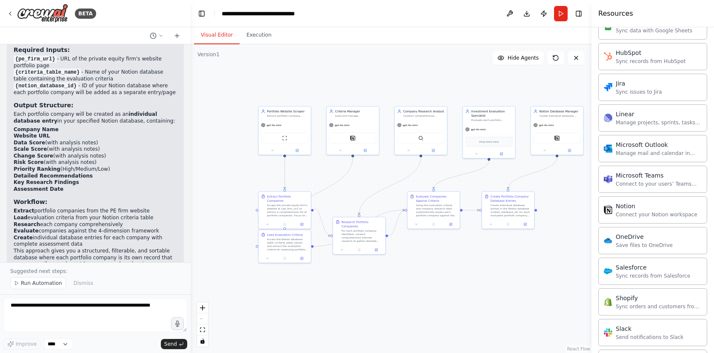
click at [77, 133] on li "Website URL" at bounding box center [95, 136] width 163 height 7
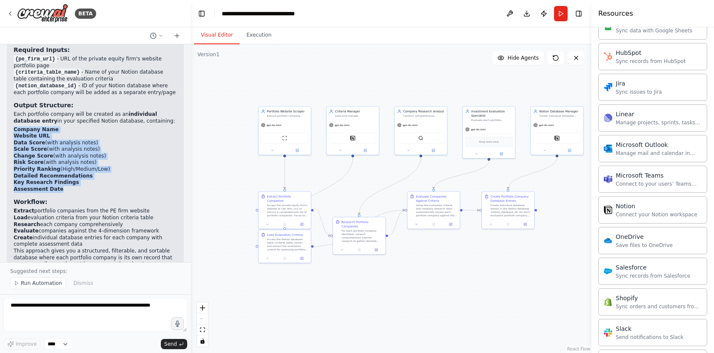
drag, startPoint x: 15, startPoint y: 89, endPoint x: 90, endPoint y: 150, distance: 96.5
click at [90, 150] on ul "Company Name Website URL Data Score (with analysis notes) Scale Score (with ana…" at bounding box center [95, 159] width 163 height 66
copy ul "Company Name Website URL Data Score (with analysis notes) Scale Score (with ana…"
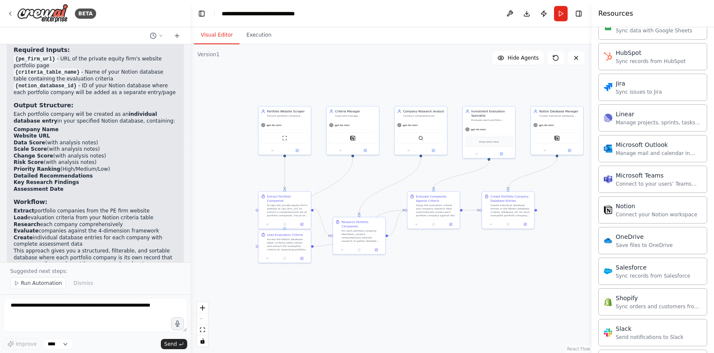
drag, startPoint x: 65, startPoint y: 149, endPoint x: 72, endPoint y: 149, distance: 7.2
click at [65, 186] on li "Assessment Date" at bounding box center [95, 189] width 163 height 7
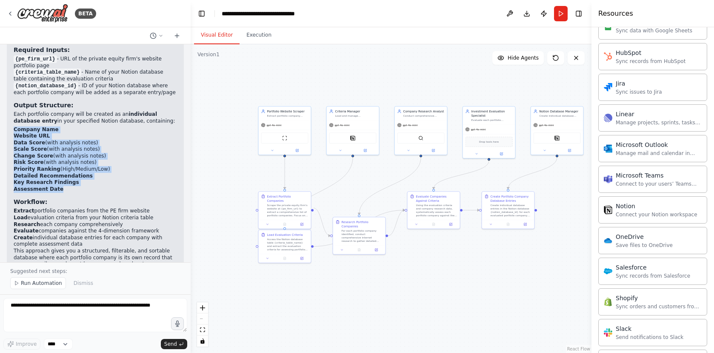
drag, startPoint x: 71, startPoint y: 148, endPoint x: 13, endPoint y: 90, distance: 81.8
click at [14, 126] on ul "Company Name Website URL Data Score (with analysis notes) Scale Score (with ana…" at bounding box center [95, 159] width 163 height 66
copy ul "Company Name Website URL Data Score (with analysis notes) Scale Score (with ana…"
click at [82, 179] on li "Key Research Findings" at bounding box center [95, 182] width 163 height 7
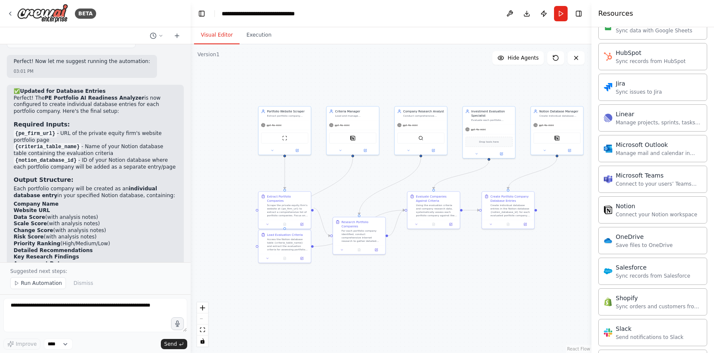
scroll to position [3894, 0]
click at [560, 14] on button "Run" at bounding box center [561, 13] width 14 height 15
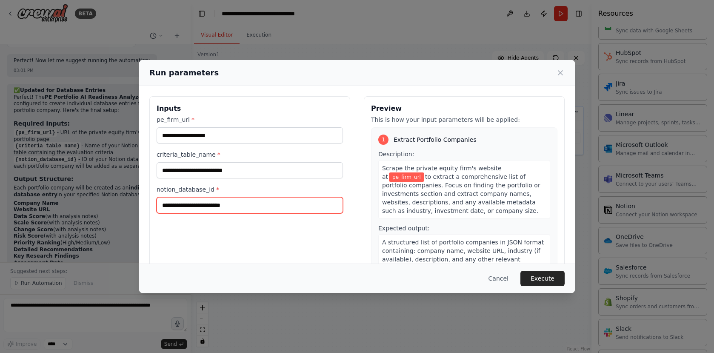
click at [254, 206] on input "notion_database_id *" at bounding box center [250, 205] width 186 height 16
paste input "**********"
type input "**********"
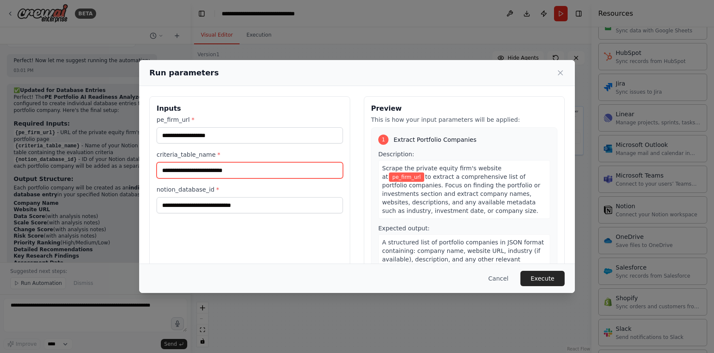
click at [252, 169] on input "criteria_table_name *" at bounding box center [250, 170] width 186 height 16
paste input "**********"
type input "**********"
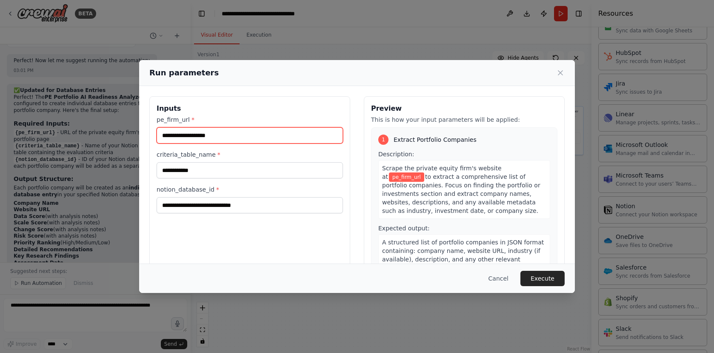
click at [234, 132] on input "pe_firm_url *" at bounding box center [250, 135] width 186 height 16
paste input "**********"
type input "**********"
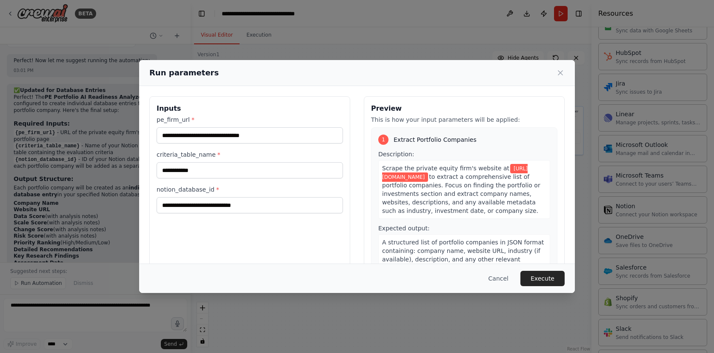
click at [435, 274] on div "Cancel Execute" at bounding box center [356, 278] width 415 height 15
click at [551, 277] on button "Execute" at bounding box center [542, 278] width 44 height 15
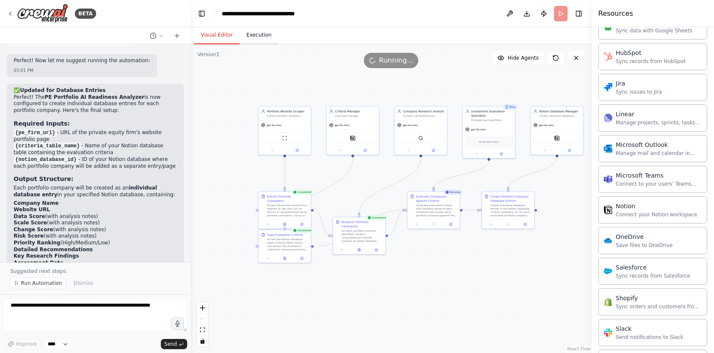
click at [252, 36] on button "Execution" at bounding box center [259, 35] width 39 height 18
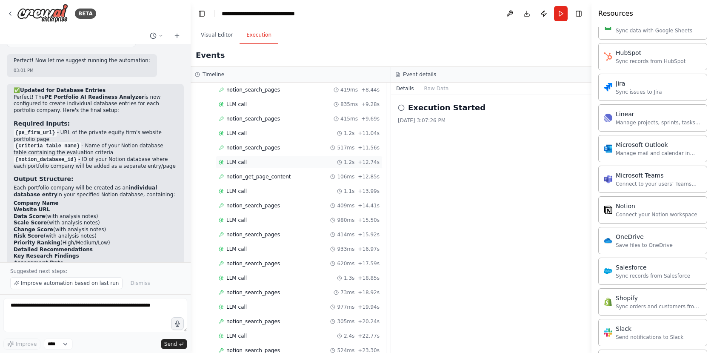
scroll to position [0, 0]
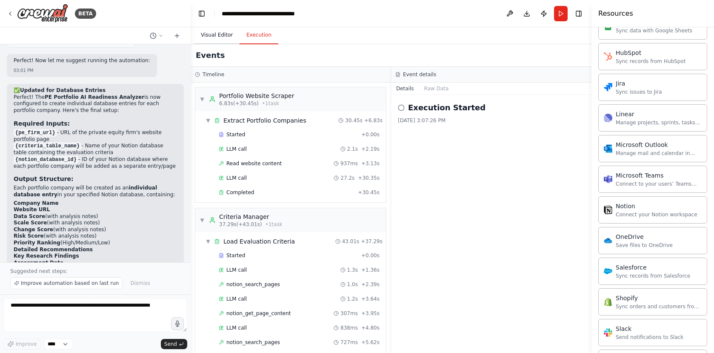
click at [217, 36] on button "Visual Editor" at bounding box center [217, 35] width 46 height 18
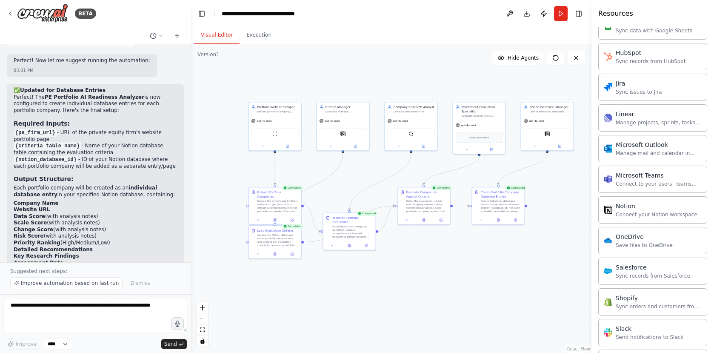
drag, startPoint x: 559, startPoint y: 173, endPoint x: 548, endPoint y: 168, distance: 11.1
click at [548, 168] on div ".deletable-edge-delete-btn { width: 20px; height: 20px; border: 0px solid #ffff…" at bounding box center [391, 198] width 401 height 308
click at [250, 36] on button "Execution" at bounding box center [259, 35] width 39 height 18
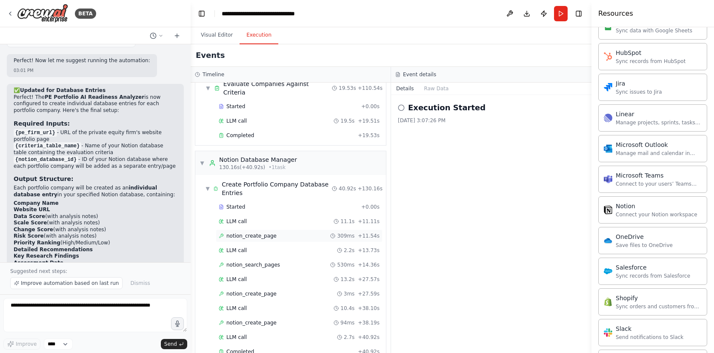
scroll to position [1161, 0]
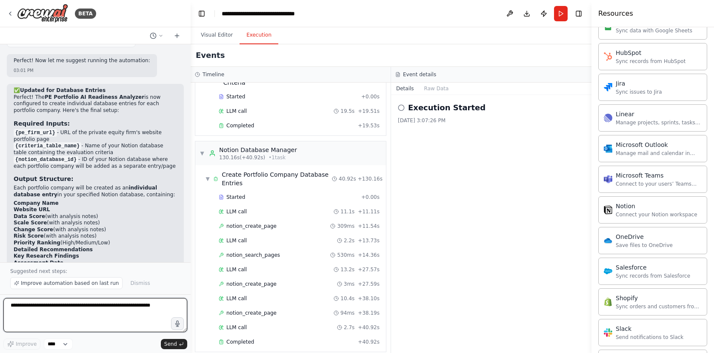
click at [102, 305] on textarea at bounding box center [95, 315] width 184 height 34
click at [208, 32] on button "Visual Editor" at bounding box center [217, 35] width 46 height 18
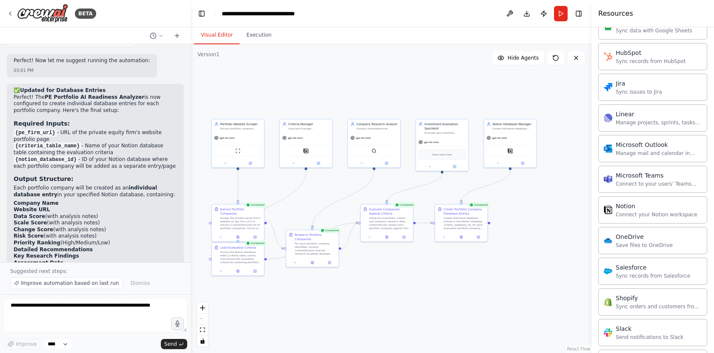
drag, startPoint x: 546, startPoint y: 180, endPoint x: 514, endPoint y: 194, distance: 35.2
click at [514, 197] on div ".deletable-edge-delete-btn { width: 20px; height: 20px; border: 0px solid #ffff…" at bounding box center [391, 198] width 401 height 308
click at [467, 238] on div at bounding box center [465, 235] width 52 height 9
click at [461, 209] on div "Create Portfolio Company Database Entries" at bounding box center [470, 209] width 41 height 9
click at [449, 239] on div at bounding box center [468, 235] width 52 height 9
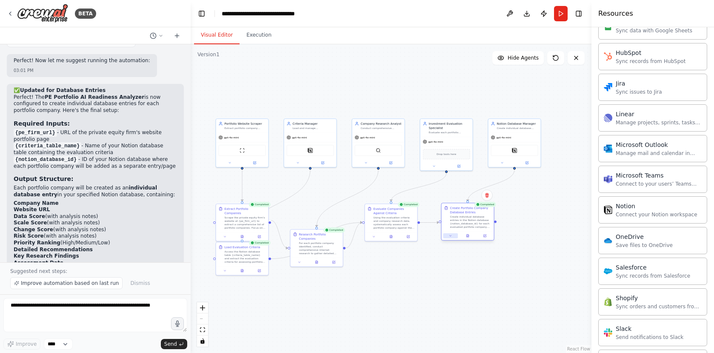
click at [450, 237] on button at bounding box center [450, 235] width 14 height 5
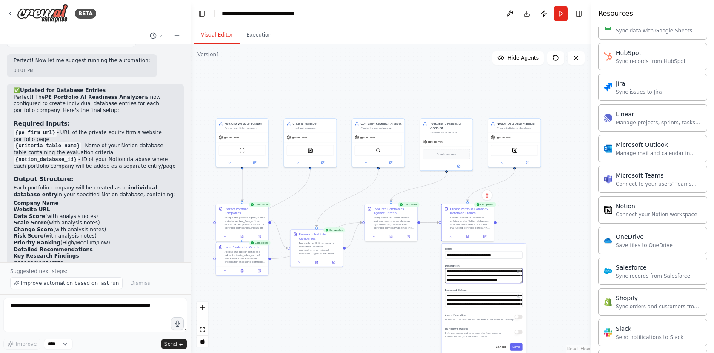
scroll to position [60, 0]
drag, startPoint x: 465, startPoint y: 272, endPoint x: 513, endPoint y: 277, distance: 48.4
click at [516, 278] on textarea "**********" at bounding box center [483, 275] width 77 height 15
click at [506, 278] on textarea "**********" at bounding box center [483, 275] width 77 height 15
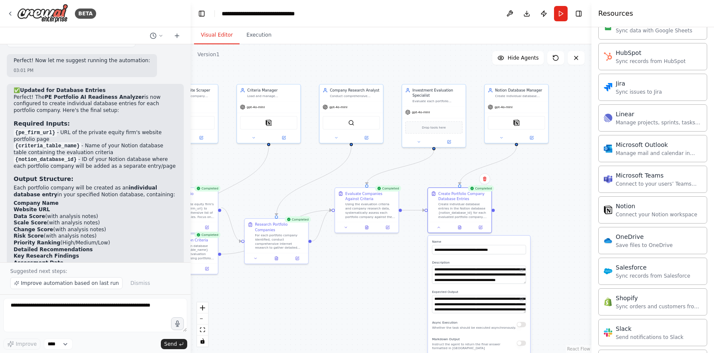
click at [558, 260] on div ".deletable-edge-delete-btn { width: 20px; height: 20px; border: 0px solid #ffff…" at bounding box center [391, 198] width 401 height 308
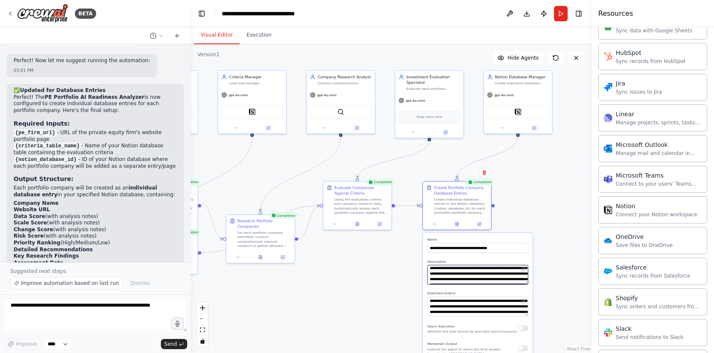
scroll to position [0, 0]
drag, startPoint x: 485, startPoint y: 274, endPoint x: 460, endPoint y: 276, distance: 25.2
click at [447, 275] on textarea "**********" at bounding box center [477, 275] width 101 height 20
click at [499, 275] on textarea "**********" at bounding box center [477, 275] width 101 height 20
click at [542, 200] on div ".deletable-edge-delete-btn { width: 20px; height: 20px; border: 0px solid #ffff…" at bounding box center [391, 198] width 401 height 308
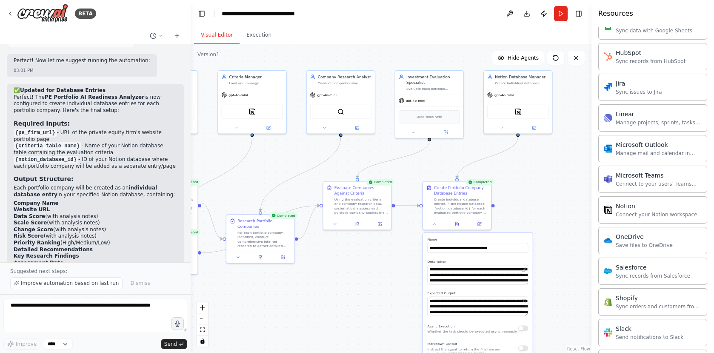
click at [429, 12] on header "**********" at bounding box center [391, 13] width 401 height 27
click at [94, 307] on textarea at bounding box center [95, 315] width 184 height 34
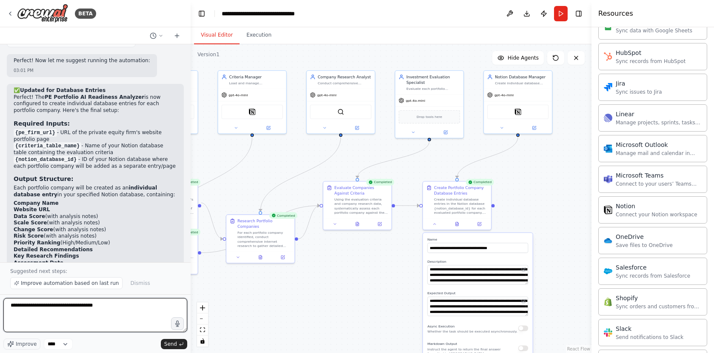
type textarea "**********"
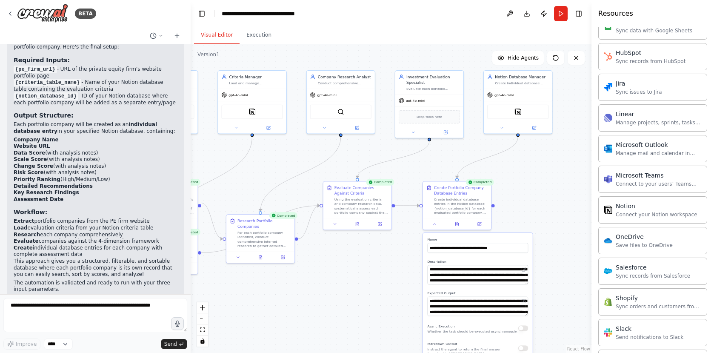
scroll to position [3988, 0]
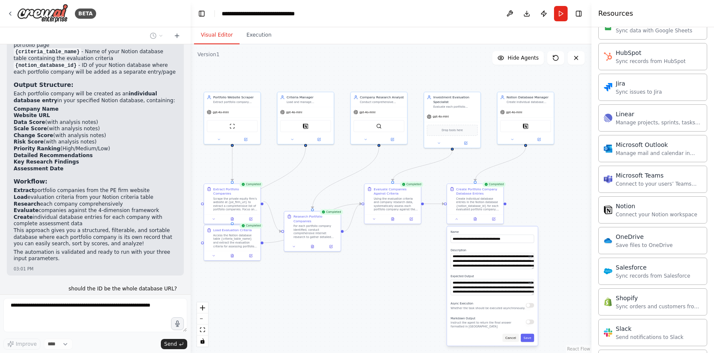
click at [510, 338] on button "Cancel" at bounding box center [510, 338] width 16 height 8
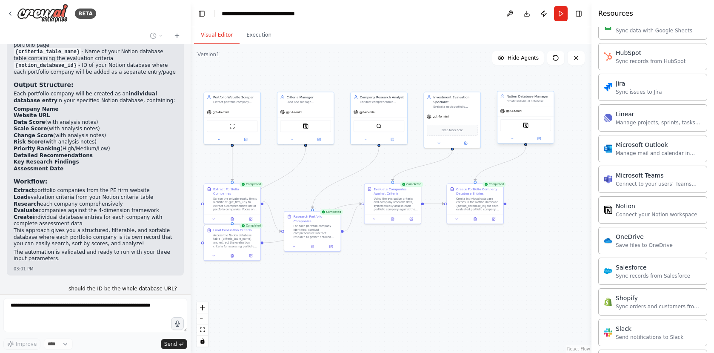
click at [548, 107] on div "gpt-4o-mini" at bounding box center [525, 111] width 56 height 10
click at [533, 95] on div "Notion Database Manager" at bounding box center [529, 96] width 44 height 5
click at [509, 141] on button at bounding box center [512, 139] width 26 height 6
click at [525, 170] on button "Attributes" at bounding box center [542, 170] width 83 height 9
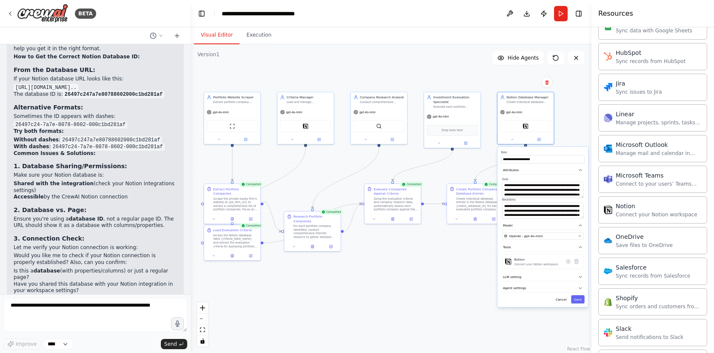
click at [148, 180] on li "Shared with the integration (check your Notion integrations settings)" at bounding box center [95, 186] width 163 height 13
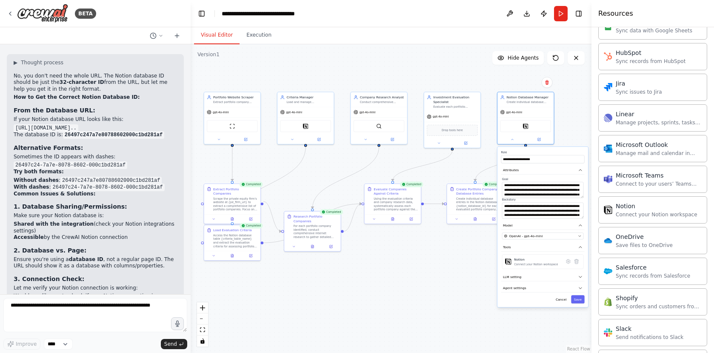
scroll to position [4167, 0]
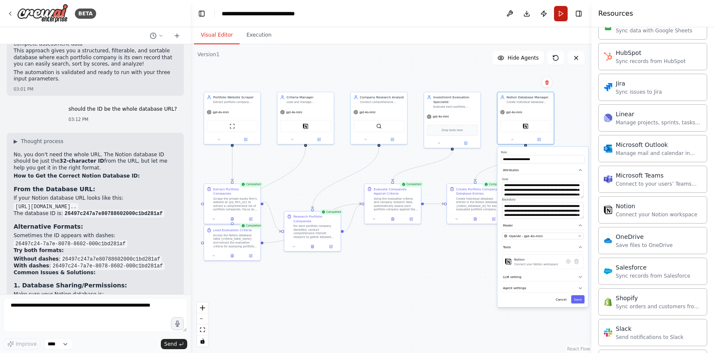
click at [559, 16] on button "Run" at bounding box center [561, 13] width 14 height 15
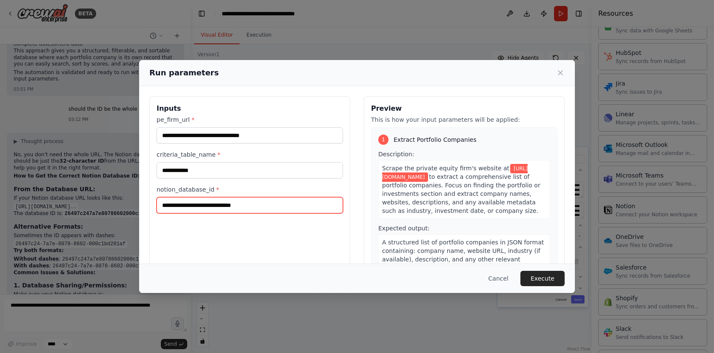
click at [286, 204] on input "**********" at bounding box center [250, 205] width 186 height 16
paste input "text"
type input "**********"
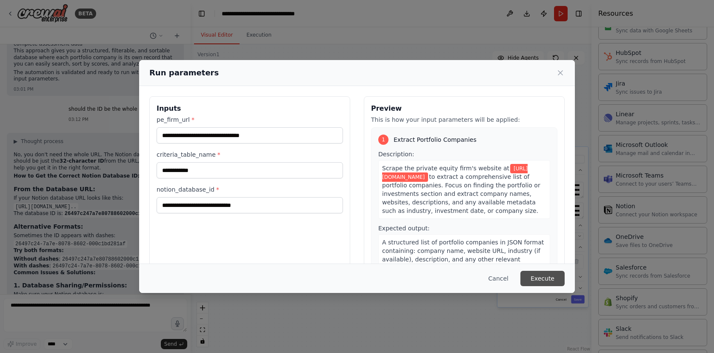
click at [549, 278] on button "Execute" at bounding box center [542, 278] width 44 height 15
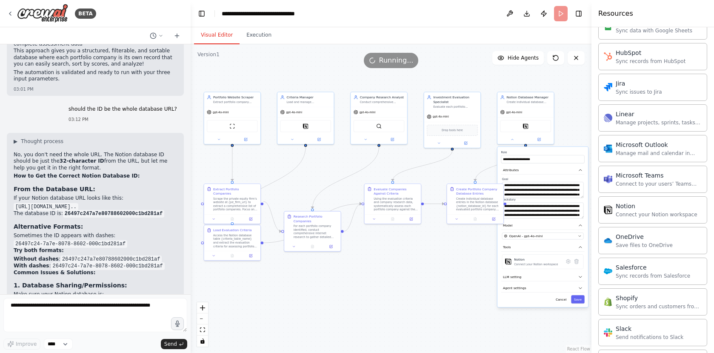
click at [438, 282] on div ".deletable-edge-delete-btn { width: 20px; height: 20px; border: 0px solid #ffff…" at bounding box center [391, 198] width 401 height 308
click at [563, 303] on div "**********" at bounding box center [542, 227] width 91 height 160
click at [562, 297] on button "Cancel" at bounding box center [561, 299] width 16 height 8
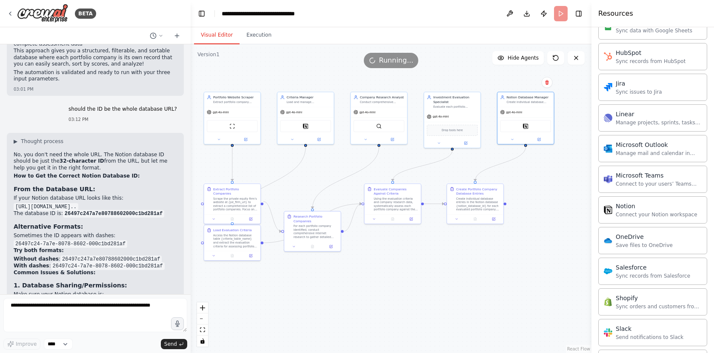
click at [459, 278] on div ".deletable-edge-delete-btn { width: 20px; height: 20px; border: 0px solid #ffff…" at bounding box center [391, 198] width 401 height 308
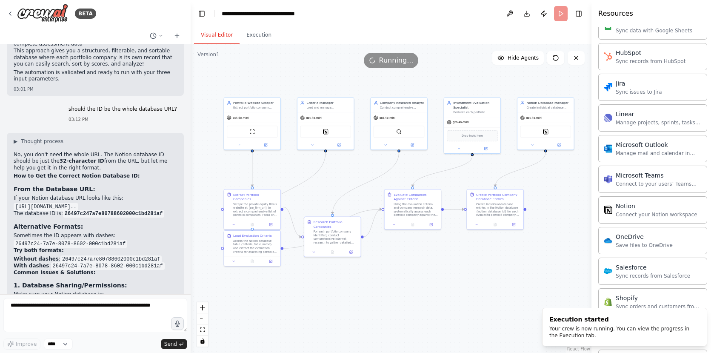
drag, startPoint x: 408, startPoint y: 261, endPoint x: 428, endPoint y: 267, distance: 20.7
click at [428, 267] on div ".deletable-edge-delete-btn { width: 20px; height: 20px; border: 0px solid #ffff…" at bounding box center [391, 198] width 401 height 308
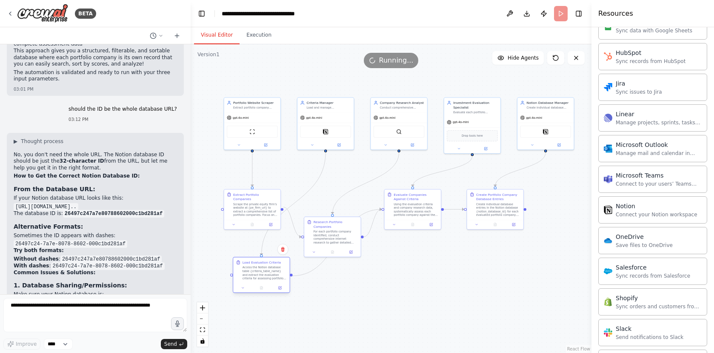
drag, startPoint x: 277, startPoint y: 234, endPoint x: 287, endPoint y: 261, distance: 28.9
click at [287, 261] on div "Load Evaluation Criteria Access the Notion database table {criteria_table_name}…" at bounding box center [261, 270] width 56 height 26
click at [416, 262] on div ".deletable-edge-delete-btn { width: 20px; height: 20px; border: 0px solid #ffff…" at bounding box center [391, 198] width 401 height 308
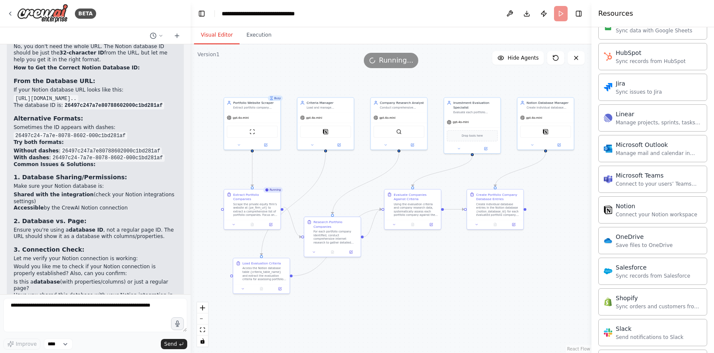
scroll to position [4286, 0]
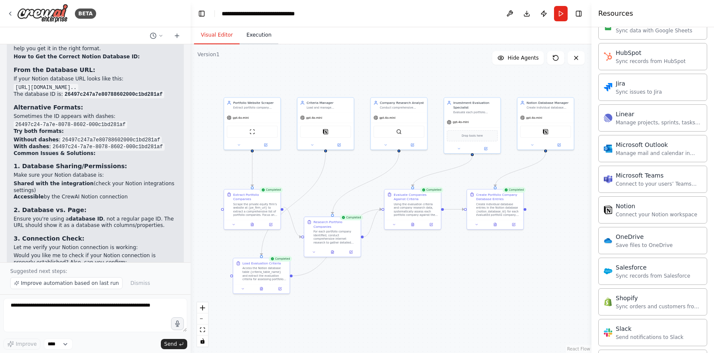
click at [256, 34] on button "Execution" at bounding box center [259, 35] width 39 height 18
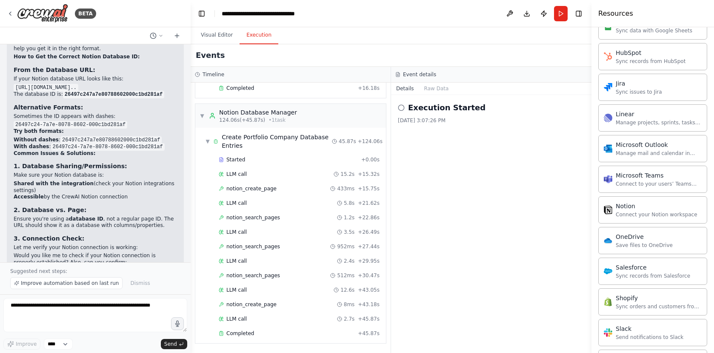
scroll to position [684, 0]
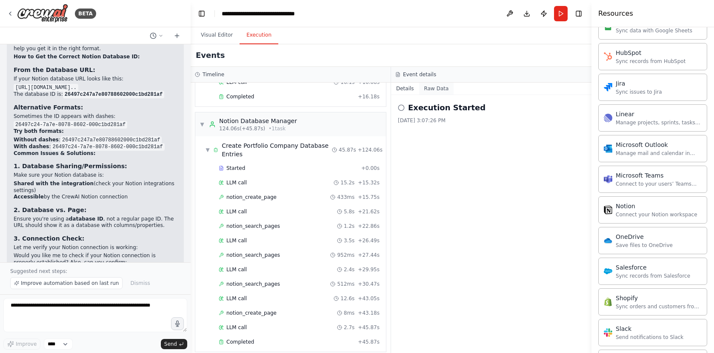
click at [437, 83] on button "Raw Data" at bounding box center [436, 89] width 35 height 12
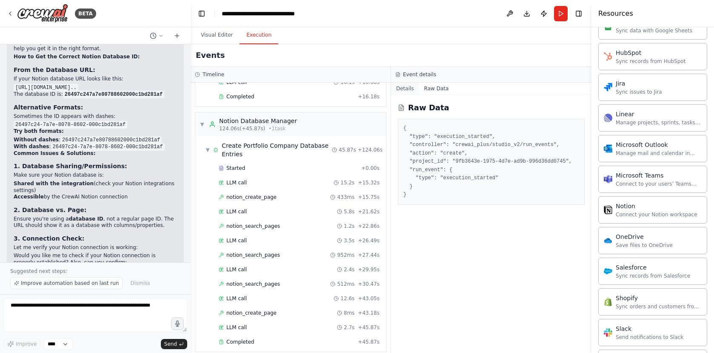
click at [406, 86] on button "Details" at bounding box center [405, 89] width 28 height 12
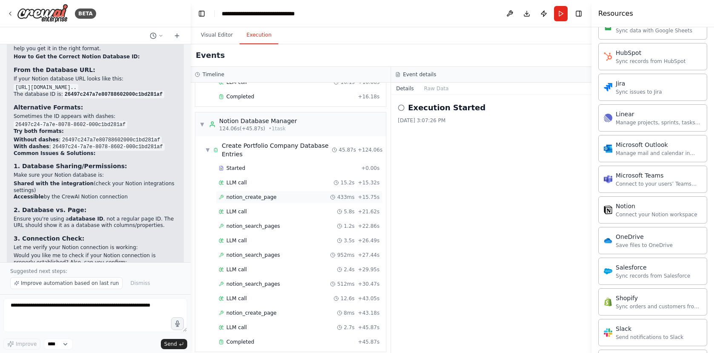
click at [266, 194] on span "notion_create_page" at bounding box center [251, 197] width 50 height 7
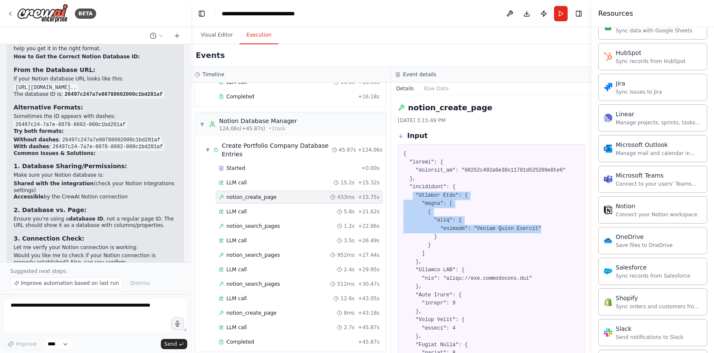
drag, startPoint x: 462, startPoint y: 198, endPoint x: 557, endPoint y: 228, distance: 99.7
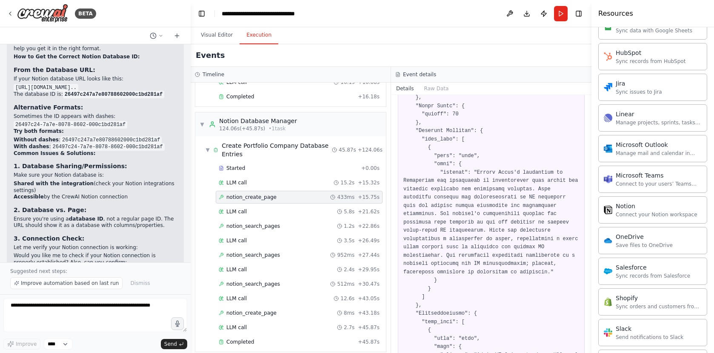
scroll to position [298, 0]
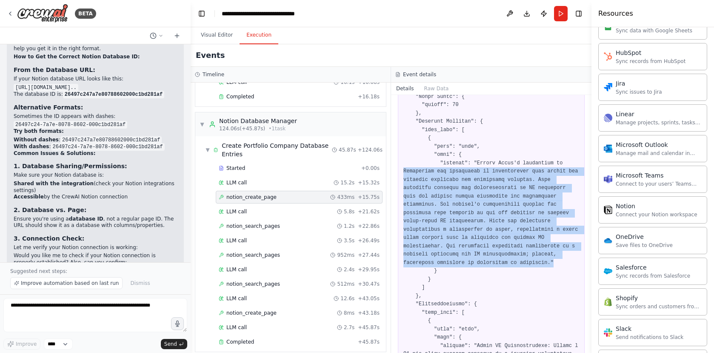
drag, startPoint x: 402, startPoint y: 171, endPoint x: 555, endPoint y: 247, distance: 170.9
click at [561, 262] on div at bounding box center [491, 283] width 187 height 874
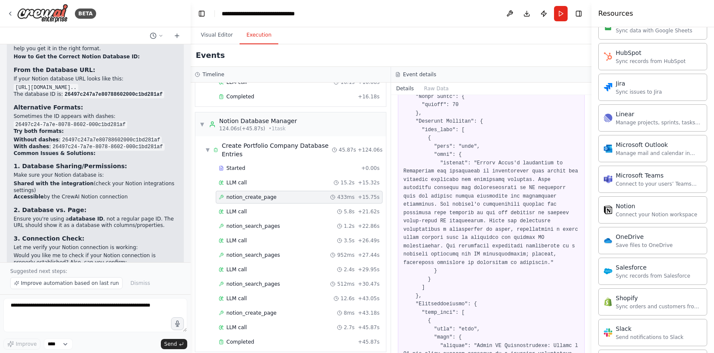
click at [544, 212] on pre at bounding box center [491, 283] width 176 height 863
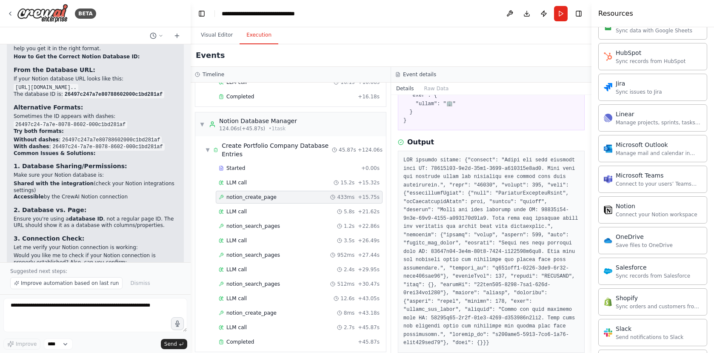
scroll to position [937, 0]
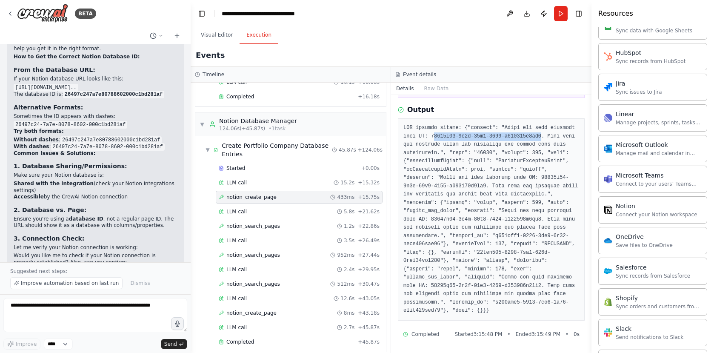
drag, startPoint x: 460, startPoint y: 128, endPoint x: 568, endPoint y: 128, distance: 107.6
click at [568, 128] on pre at bounding box center [491, 219] width 176 height 191
click at [535, 128] on pre at bounding box center [491, 219] width 176 height 191
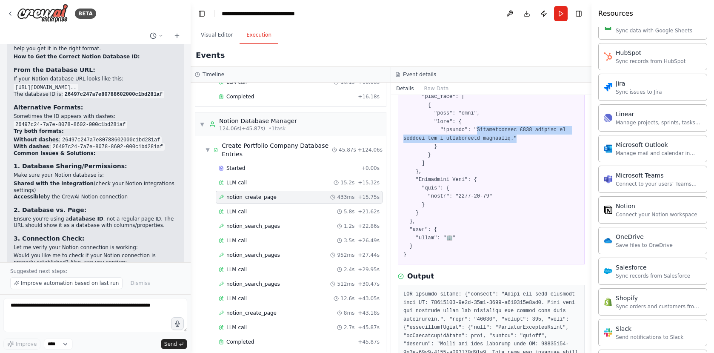
drag, startPoint x: 476, startPoint y: 136, endPoint x: 528, endPoint y: 147, distance: 52.3
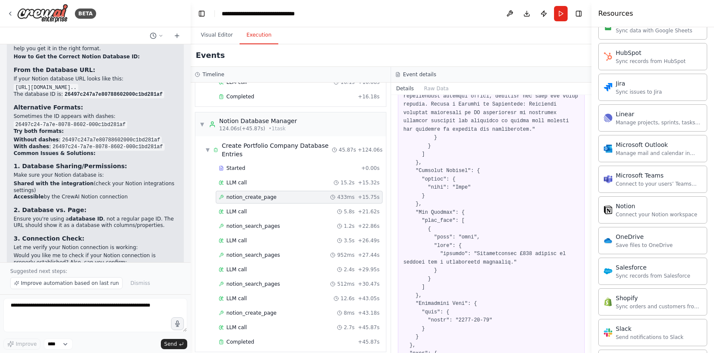
scroll to position [629, 0]
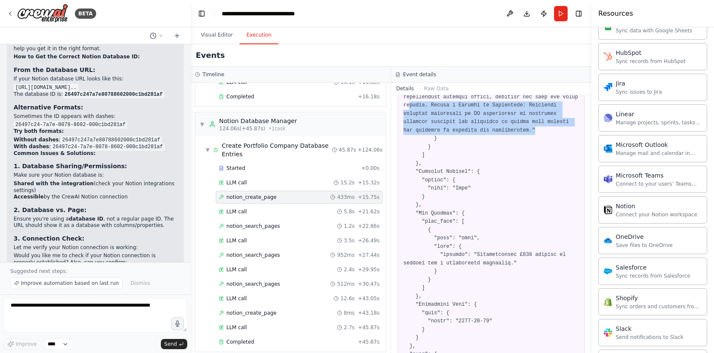
drag, startPoint x: 438, startPoint y: 134, endPoint x: 470, endPoint y: 120, distance: 35.0
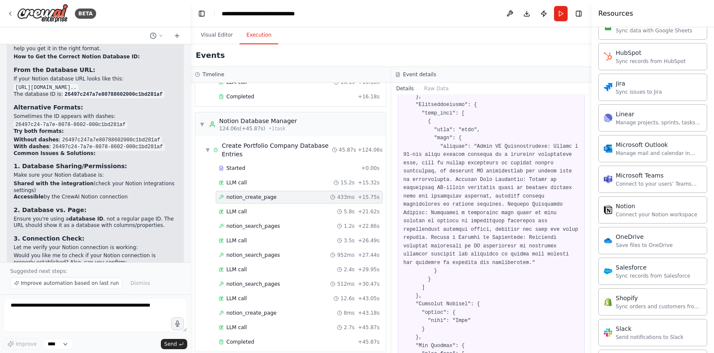
scroll to position [496, 0]
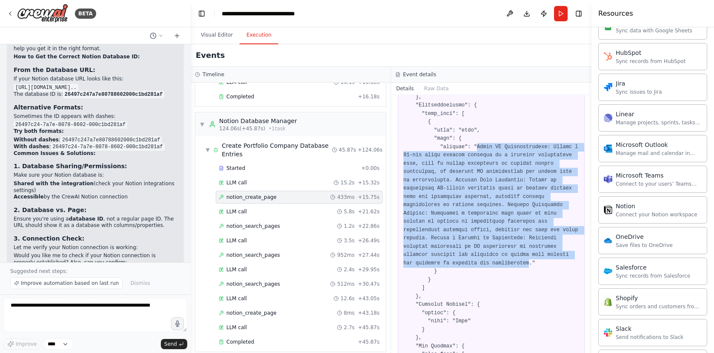
drag, startPoint x: 477, startPoint y: 146, endPoint x: 442, endPoint y: 270, distance: 128.9
click at [442, 270] on pre at bounding box center [491, 84] width 176 height 863
click at [498, 211] on pre at bounding box center [491, 84] width 176 height 863
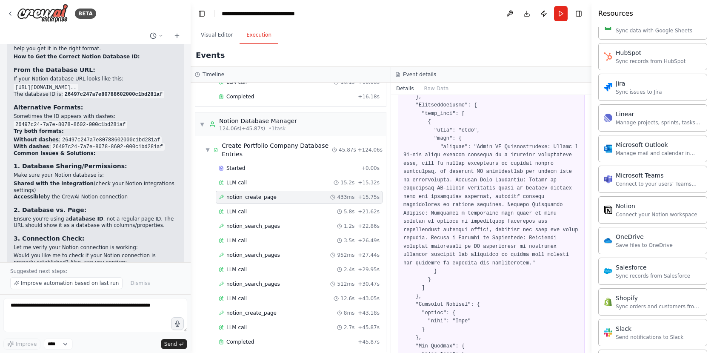
click at [445, 103] on pre at bounding box center [491, 84] width 176 height 863
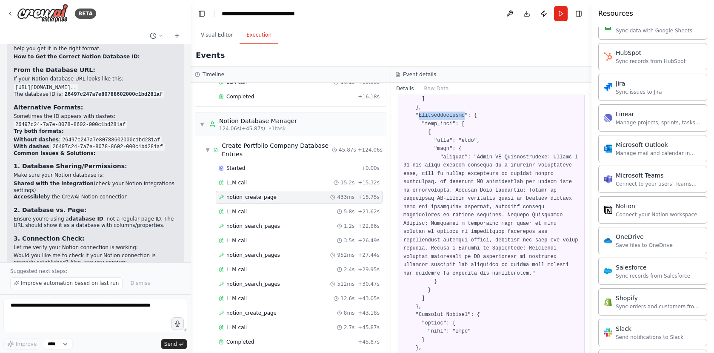
scroll to position [485, 0]
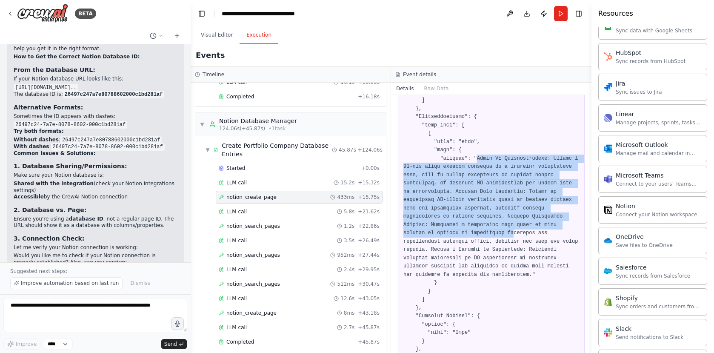
drag, startPoint x: 478, startPoint y: 158, endPoint x: 539, endPoint y: 230, distance: 94.7
click at [539, 230] on pre at bounding box center [491, 96] width 176 height 863
click at [508, 197] on pre at bounding box center [491, 96] width 176 height 863
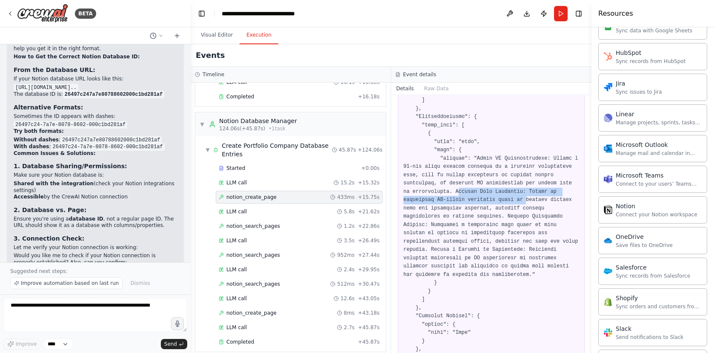
drag, startPoint x: 495, startPoint y: 192, endPoint x: 564, endPoint y: 198, distance: 69.6
click at [564, 198] on pre at bounding box center [491, 96] width 176 height 863
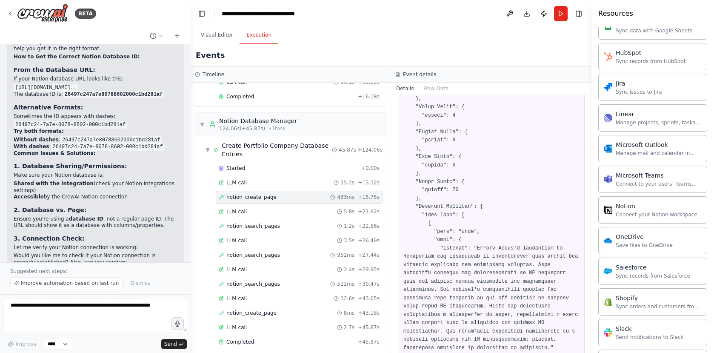
scroll to position [177, 0]
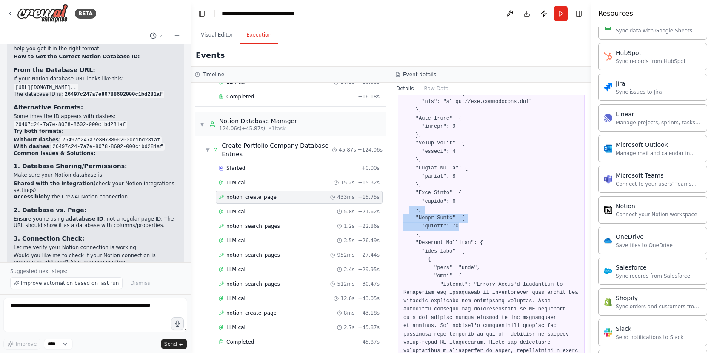
drag, startPoint x: 474, startPoint y: 225, endPoint x: 424, endPoint y: 217, distance: 51.3
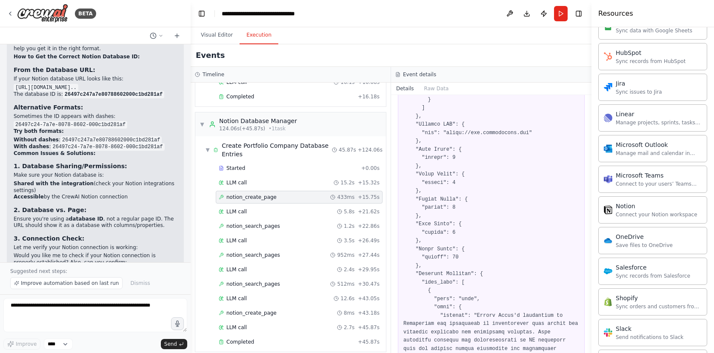
scroll to position [141, 0]
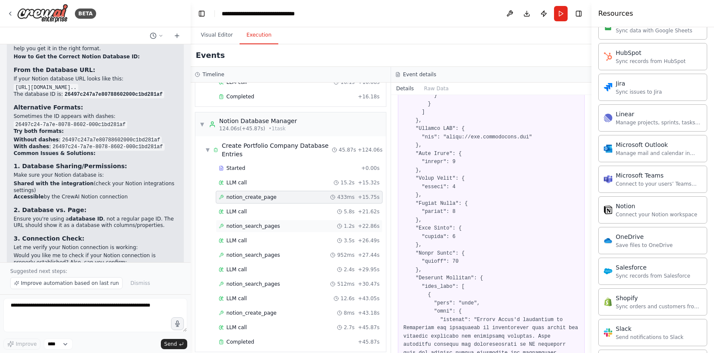
click at [272, 223] on span "notion_search_pages" at bounding box center [253, 226] width 54 height 7
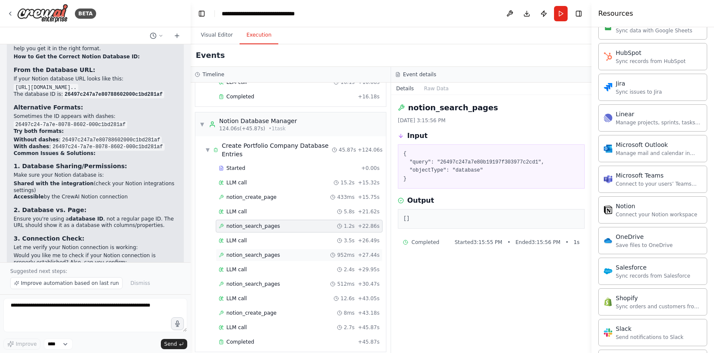
click at [279, 251] on div "notion_search_pages 952ms + 27.44s" at bounding box center [299, 254] width 161 height 7
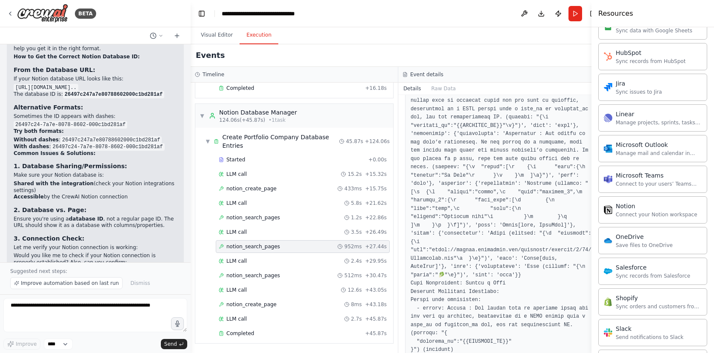
scroll to position [265, 0]
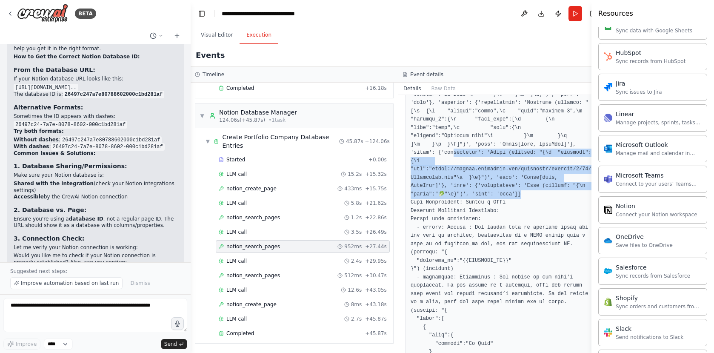
drag, startPoint x: 536, startPoint y: 195, endPoint x: 459, endPoint y: 157, distance: 85.8
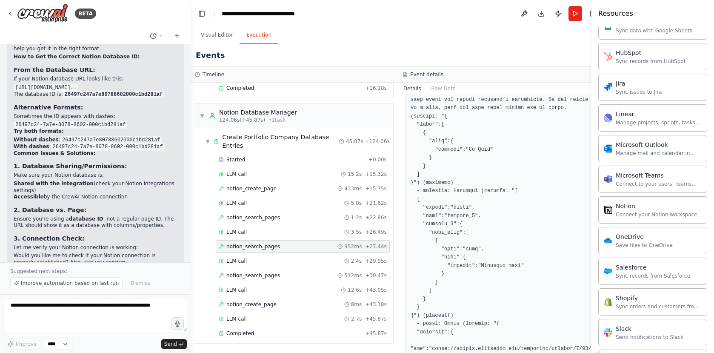
scroll to position [461, 0]
click at [269, 274] on span "notion_search_pages" at bounding box center [253, 275] width 54 height 7
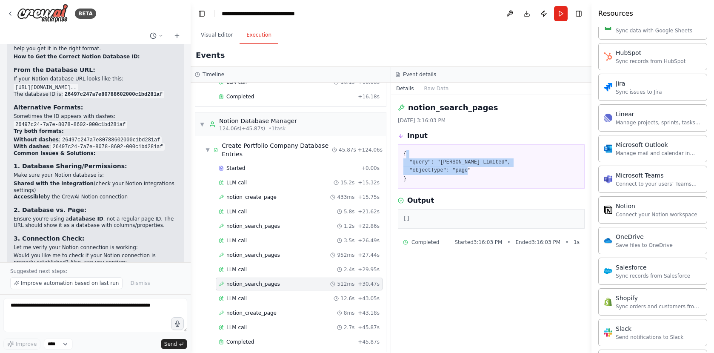
drag, startPoint x: 478, startPoint y: 170, endPoint x: 408, endPoint y: 150, distance: 72.3
click at [405, 151] on pre "{ "query": "Cooper Parry Limited", "objectType": "page" }" at bounding box center [491, 166] width 176 height 33
click at [482, 174] on pre "{ "query": "Cooper Parry Limited", "objectType": "page" }" at bounding box center [491, 166] width 176 height 33
click at [273, 309] on span "notion_create_page" at bounding box center [251, 312] width 50 height 7
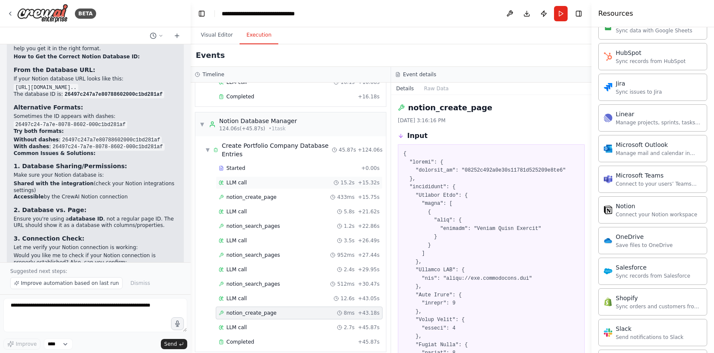
click at [267, 179] on div "LLM call 15.2s + 15.32s" at bounding box center [299, 182] width 161 height 7
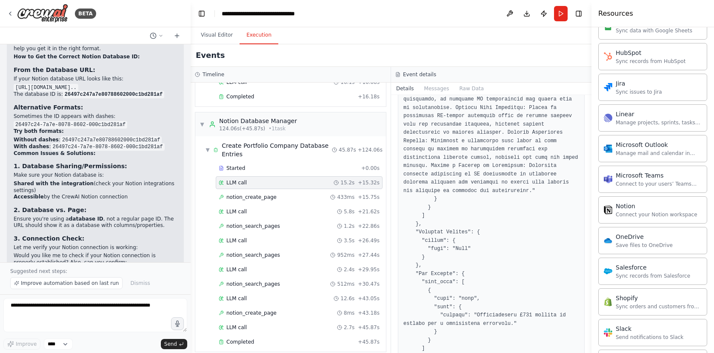
scroll to position [756, 0]
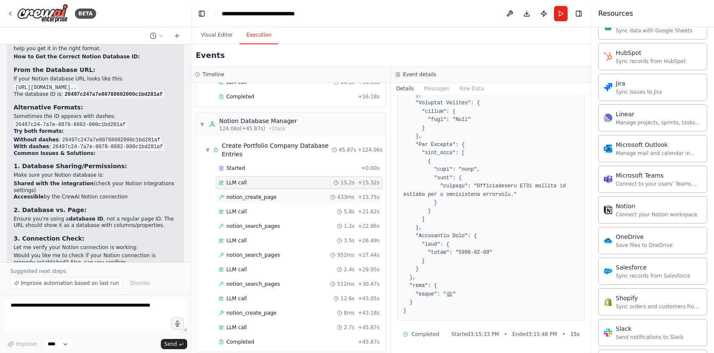
click at [266, 194] on span "notion_create_page" at bounding box center [251, 197] width 50 height 7
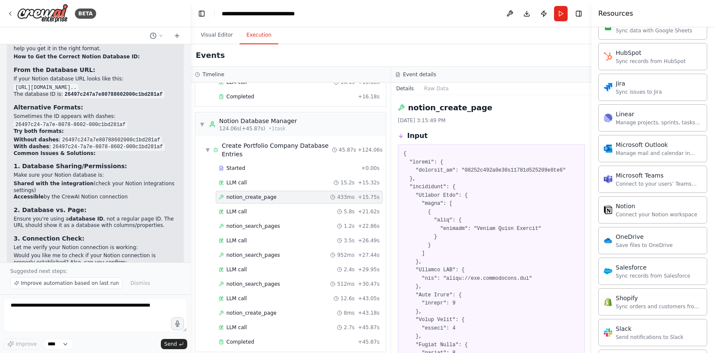
copy pre "26497c247a7e80b19197f303977c2cd1"
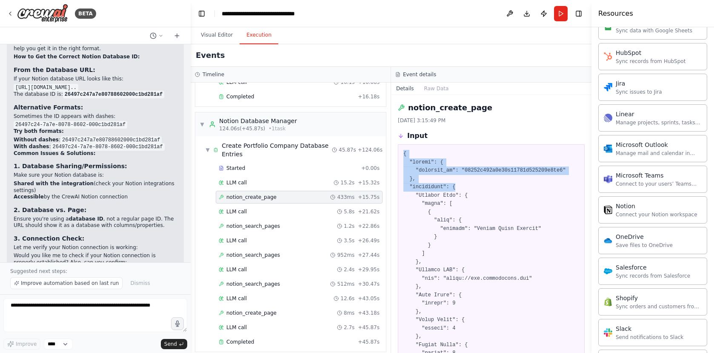
drag, startPoint x: 411, startPoint y: 155, endPoint x: 529, endPoint y: 185, distance: 121.2
copy pre "{ "parent": { "database_id": "26497c247a7e80b19197f303977c2cd1" }, "properties"…"
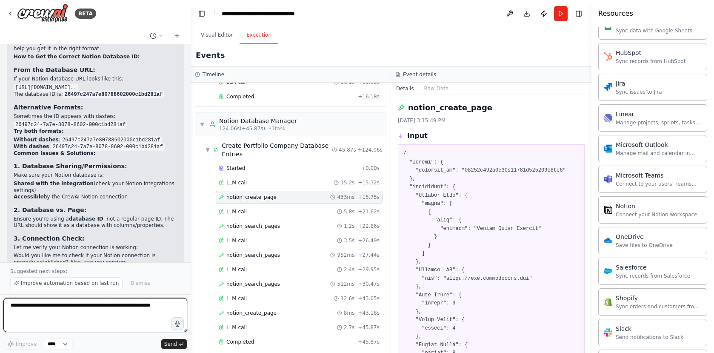
click at [60, 305] on textarea at bounding box center [95, 315] width 184 height 34
paste textarea "**********"
drag, startPoint x: 68, startPoint y: 322, endPoint x: 20, endPoint y: 319, distance: 47.7
click at [20, 319] on textarea "**********" at bounding box center [95, 315] width 184 height 34
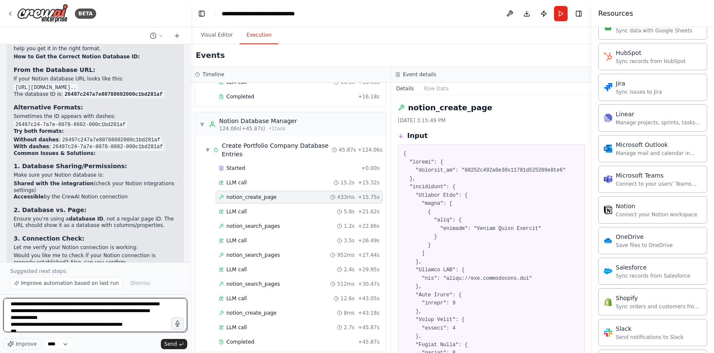
scroll to position [2, 0]
click at [62, 318] on textarea "**********" at bounding box center [95, 315] width 184 height 34
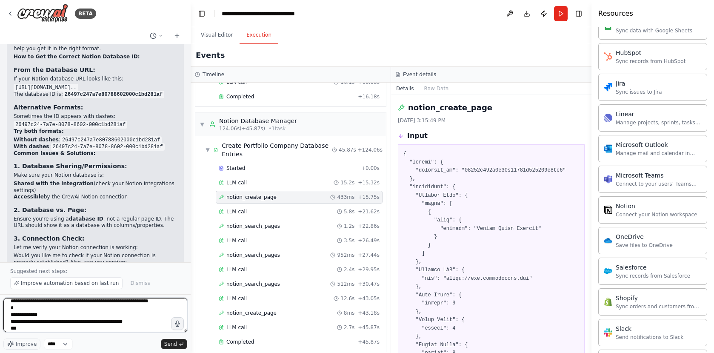
scroll to position [9, 0]
click at [83, 314] on textarea "**********" at bounding box center [95, 315] width 184 height 34
click at [109, 310] on textarea "**********" at bounding box center [95, 315] width 184 height 34
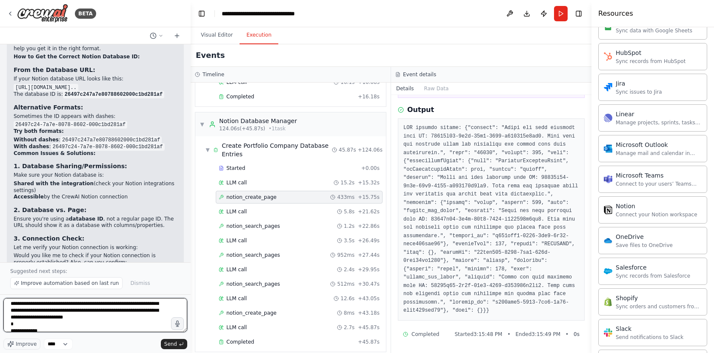
scroll to position [937, 0]
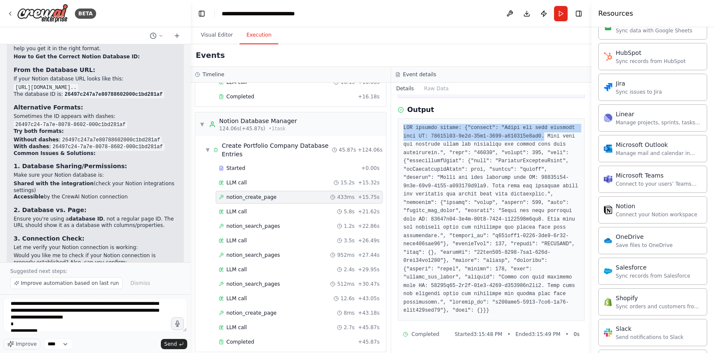
drag, startPoint x: 573, startPoint y: 127, endPoint x: 403, endPoint y: 120, distance: 170.3
click at [403, 124] on pre at bounding box center [491, 219] width 176 height 191
copy pre "API request failed: {"message": "Could not find database with ID: 26497c24-7a7e…"
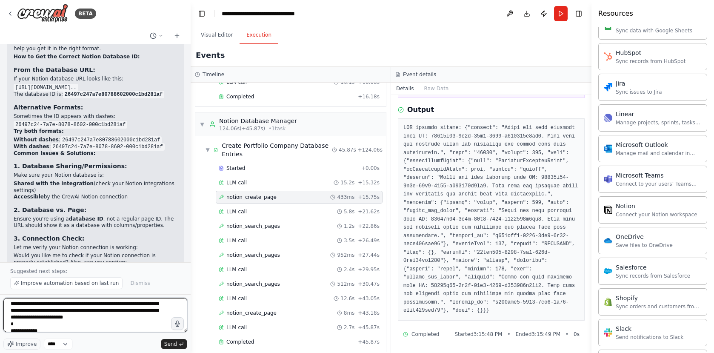
click at [76, 328] on textarea "**********" at bounding box center [95, 315] width 184 height 34
click at [79, 325] on textarea "**********" at bounding box center [95, 315] width 184 height 34
paste textarea "**********"
drag, startPoint x: 16, startPoint y: 321, endPoint x: 4, endPoint y: 305, distance: 19.1
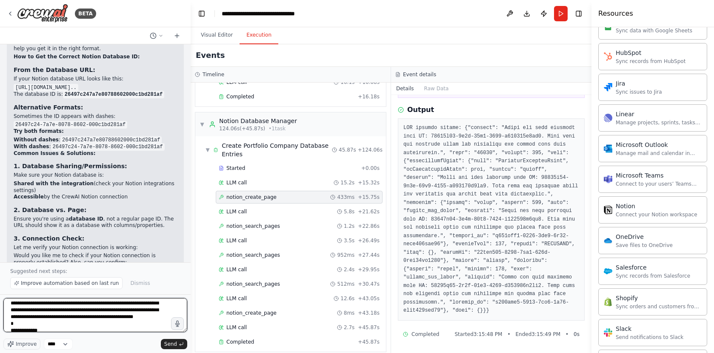
click at [4, 305] on textarea "**********" at bounding box center [95, 315] width 184 height 34
click at [29, 324] on textarea "**********" at bounding box center [95, 315] width 184 height 34
drag, startPoint x: 24, startPoint y: 325, endPoint x: 10, endPoint y: 307, distance: 23.3
click at [10, 307] on textarea "**********" at bounding box center [95, 315] width 184 height 34
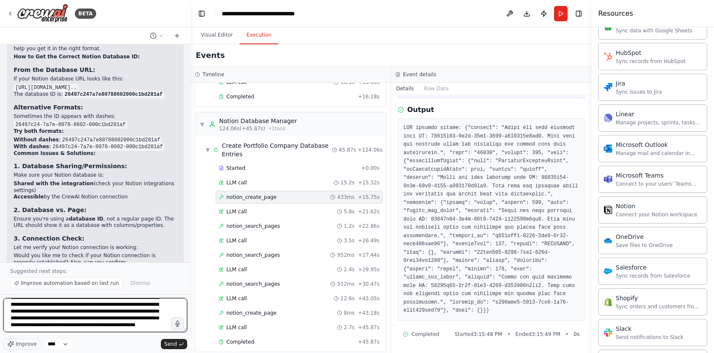
scroll to position [14, 0]
click at [52, 312] on textarea "**********" at bounding box center [95, 315] width 184 height 34
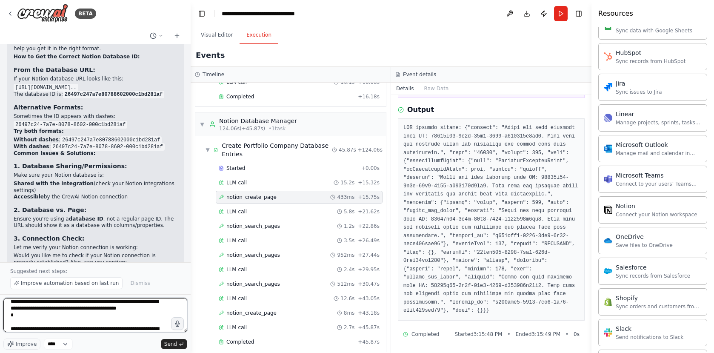
scroll to position [31, 0]
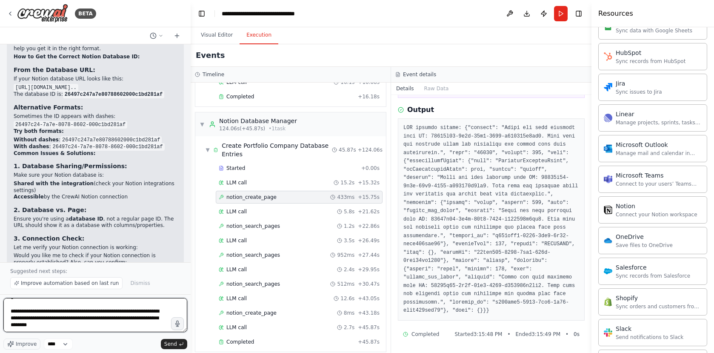
paste textarea "**********"
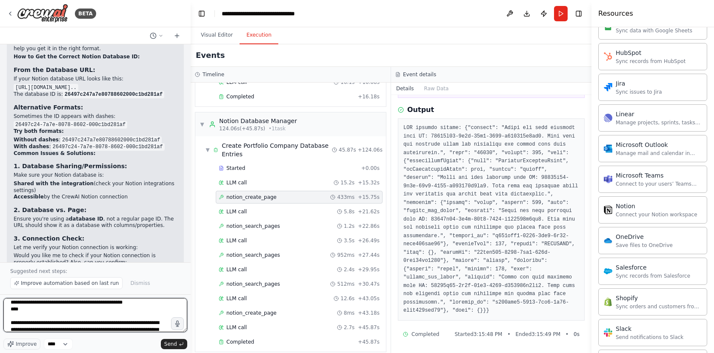
scroll to position [36, 0]
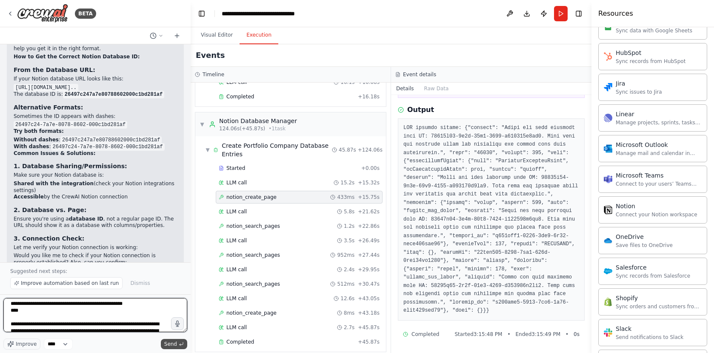
type textarea "**********"
click at [177, 344] on button "Send" at bounding box center [174, 344] width 26 height 10
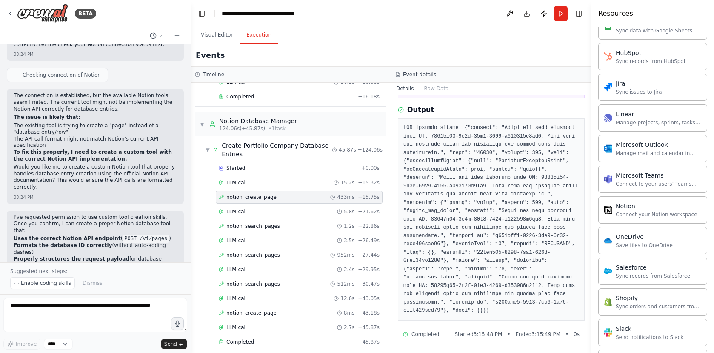
scroll to position [4782, 0]
